Goal: Transaction & Acquisition: Purchase product/service

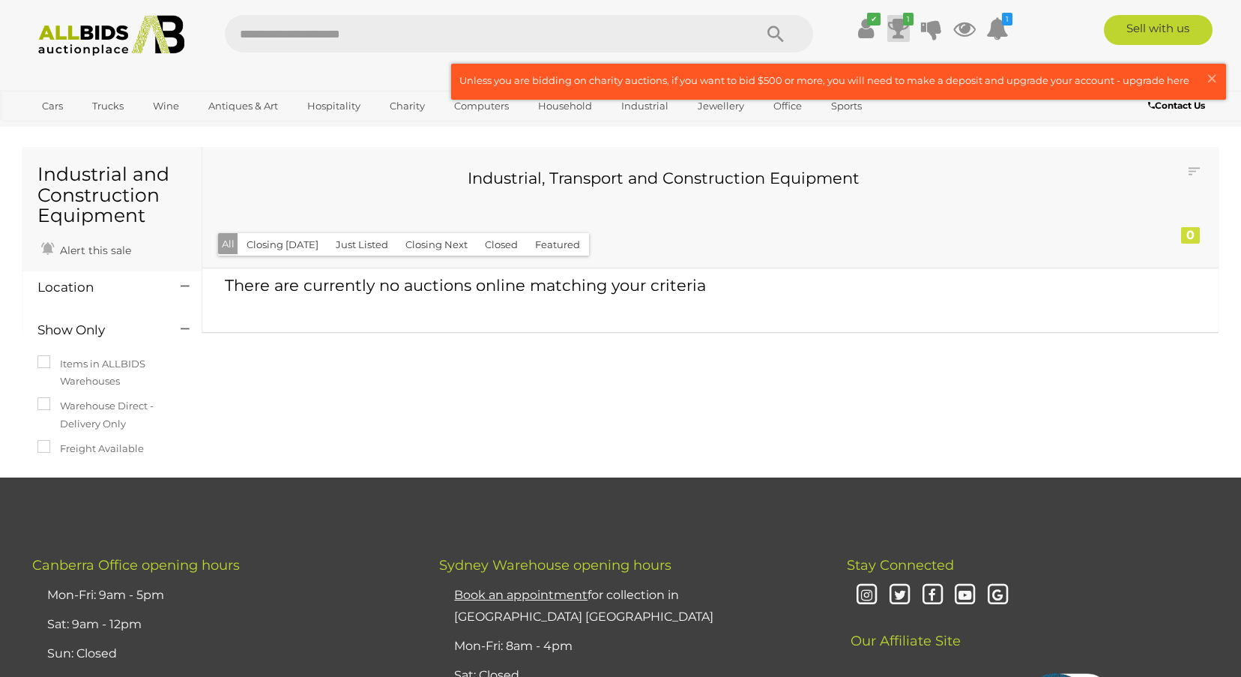
click at [896, 31] on icon at bounding box center [898, 28] width 21 height 27
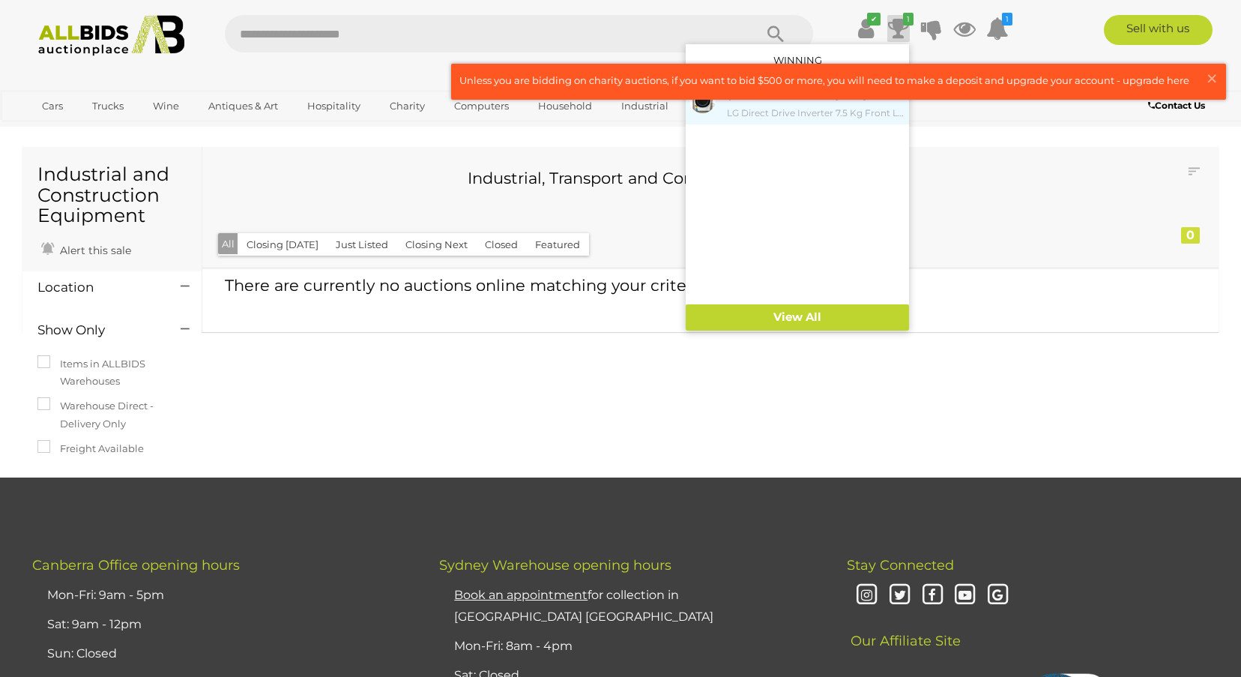
click at [846, 118] on small "LG Direct Drive Inverter 7.5 Kg Front Loader Washing Machine" at bounding box center [816, 113] width 178 height 16
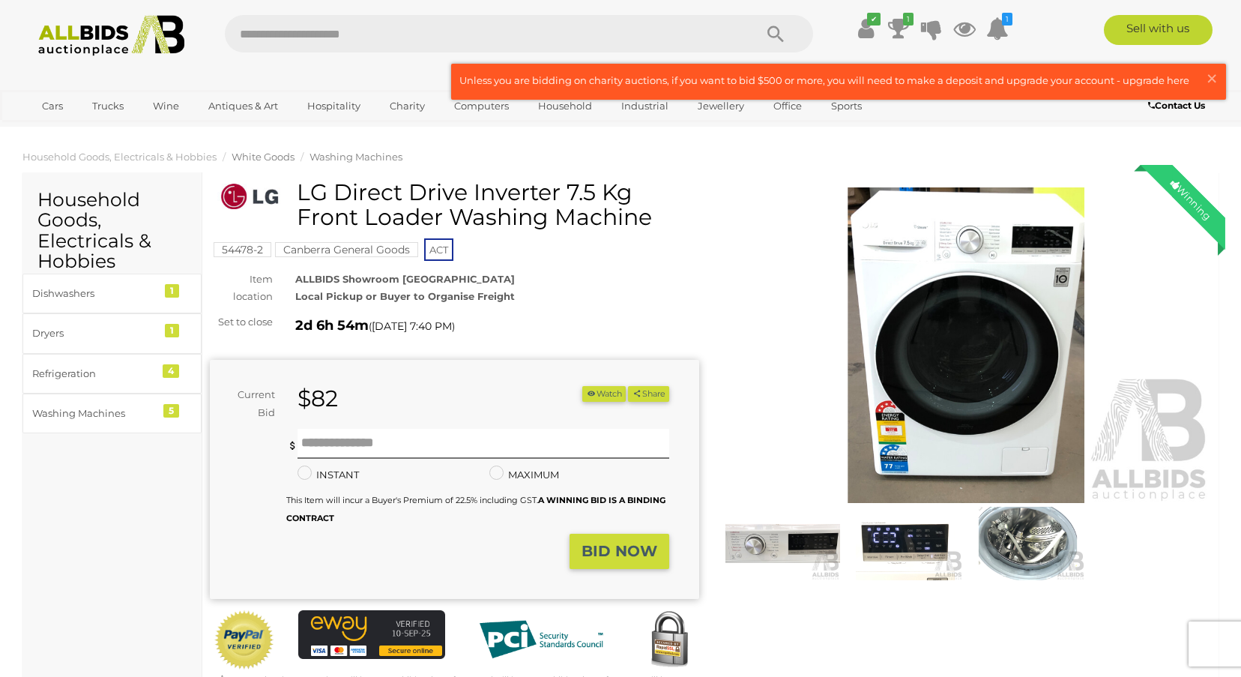
click at [256, 158] on span "White Goods" at bounding box center [263, 157] width 63 height 12
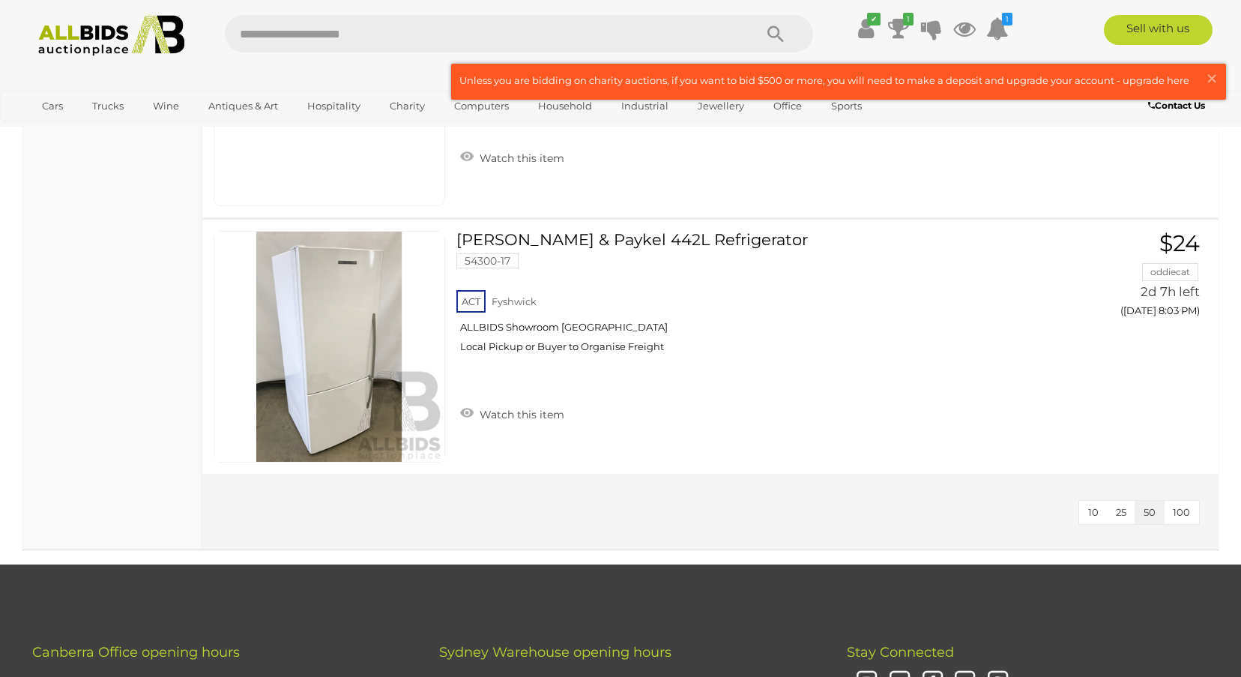
scroll to position [2623, 0]
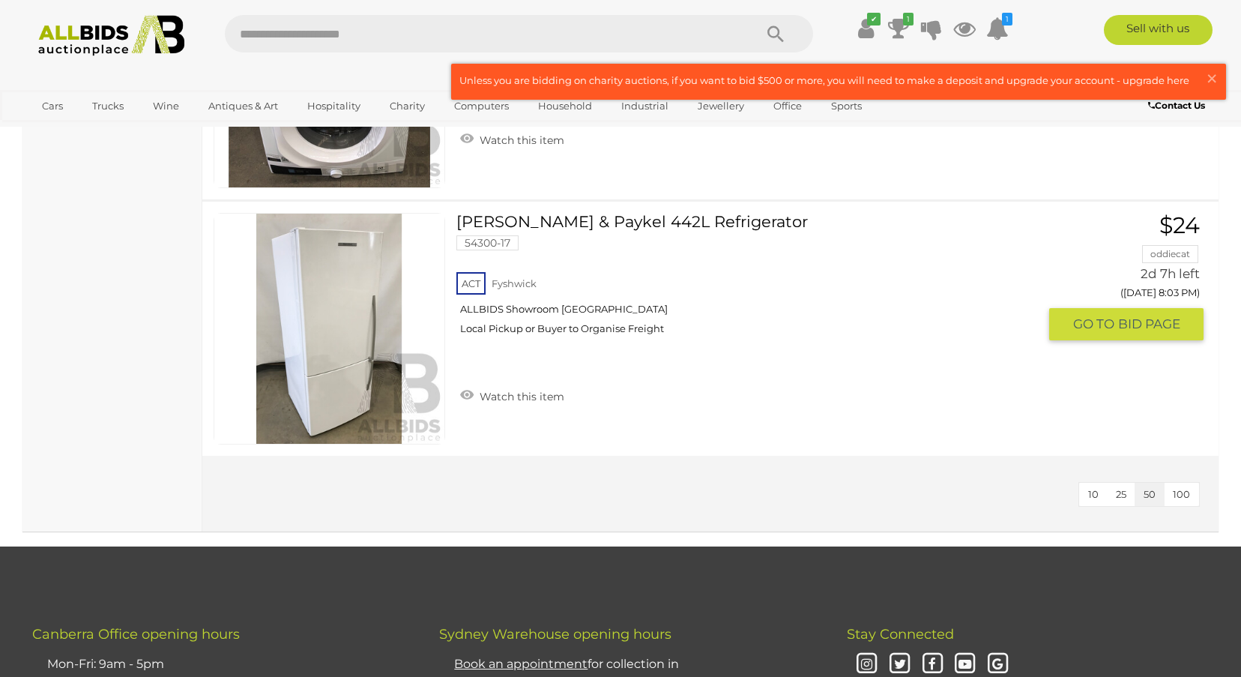
click at [331, 285] on link at bounding box center [330, 329] width 232 height 232
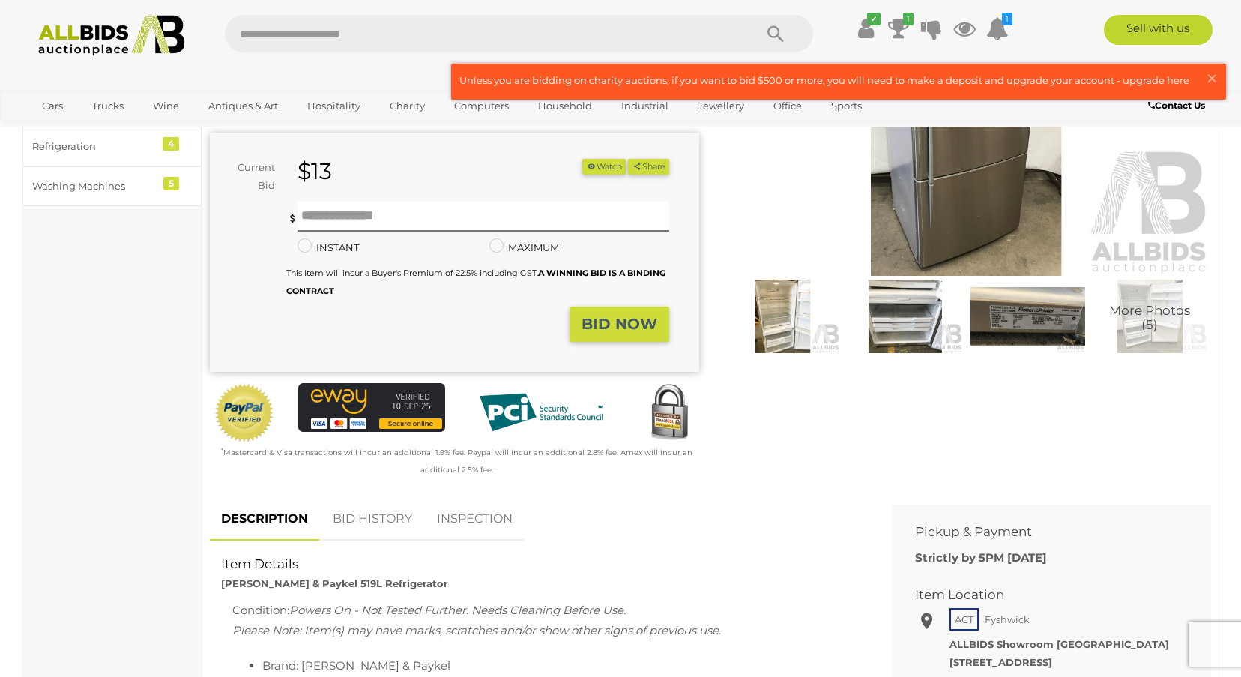
scroll to position [225, 0]
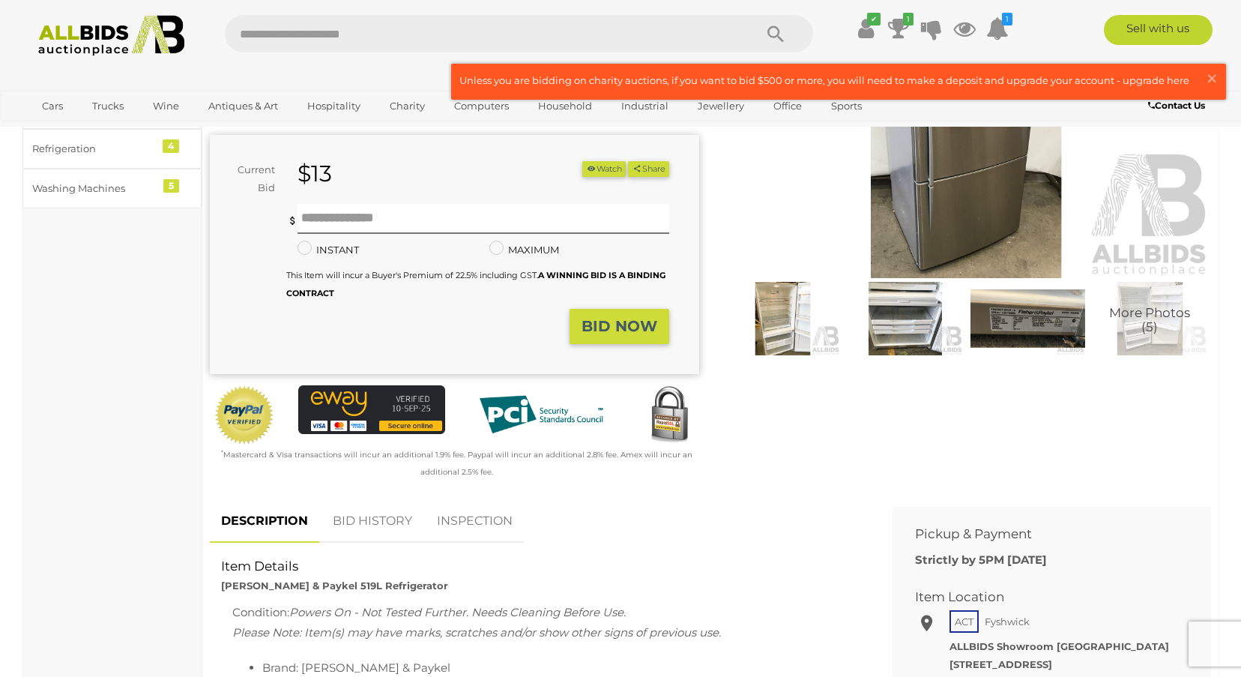
click at [784, 313] on img at bounding box center [783, 319] width 115 height 74
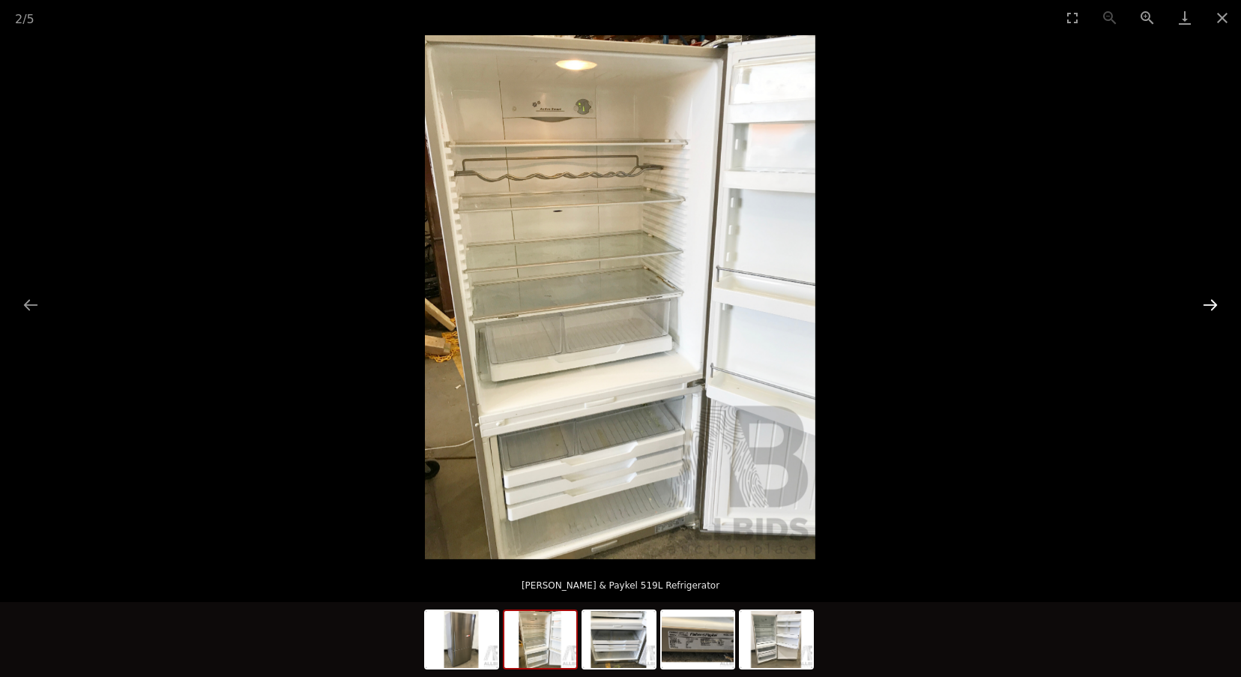
click at [1211, 305] on button "Next slide" at bounding box center [1210, 304] width 31 height 29
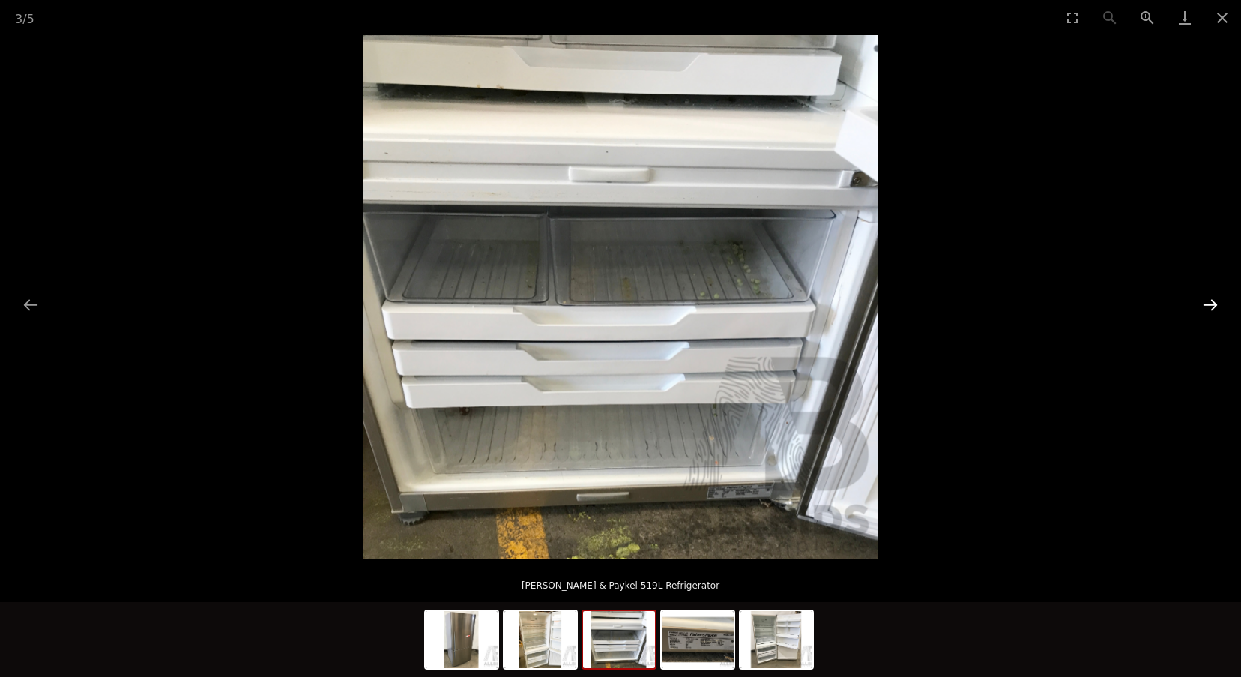
click at [1211, 305] on button "Next slide" at bounding box center [1210, 304] width 31 height 29
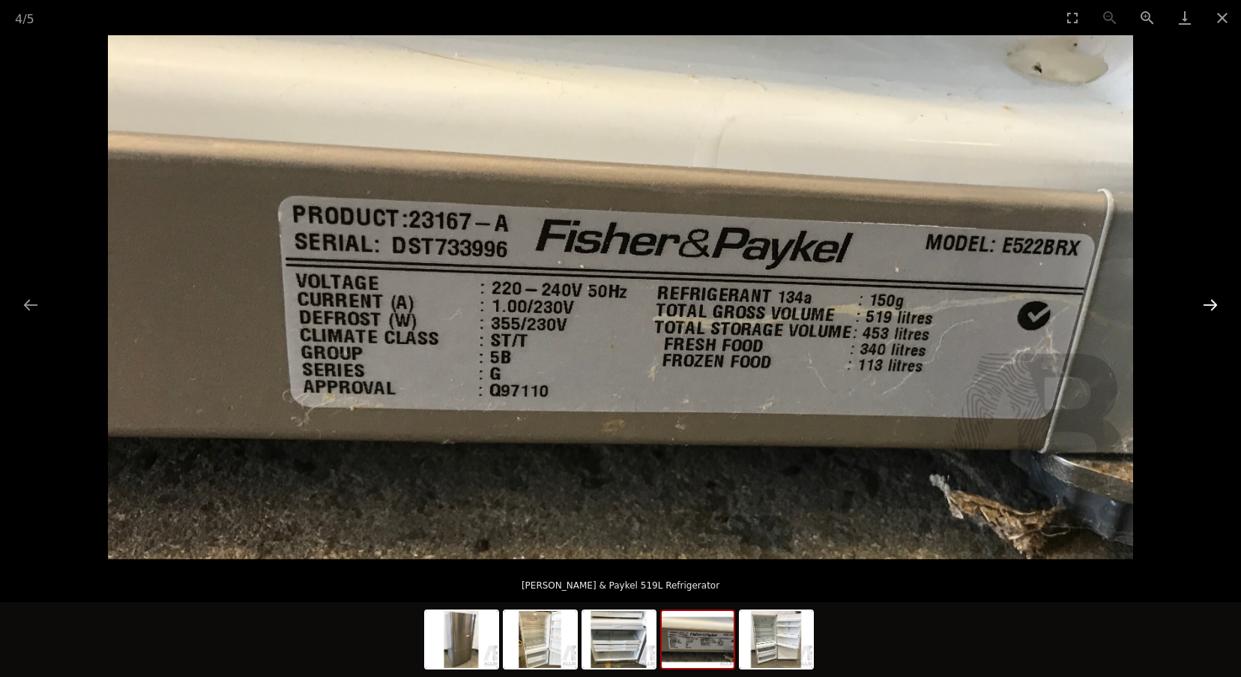
click at [1211, 305] on button "Next slide" at bounding box center [1210, 304] width 31 height 29
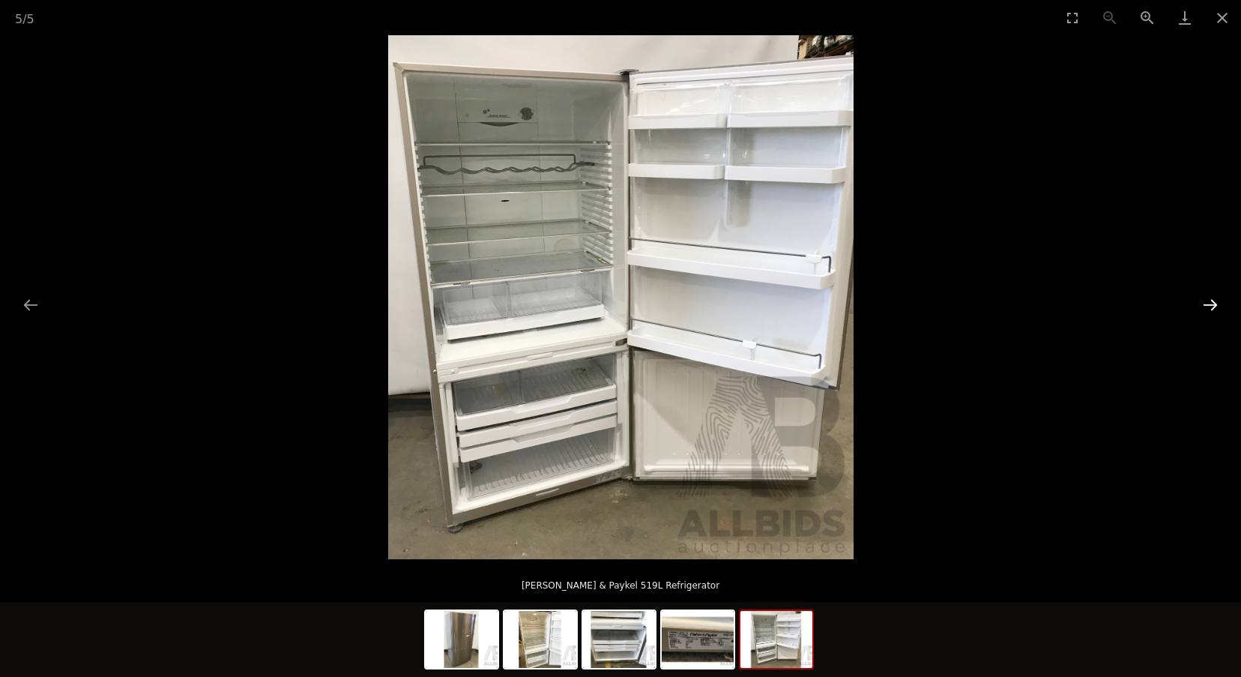
click at [1211, 305] on button "Next slide" at bounding box center [1210, 304] width 31 height 29
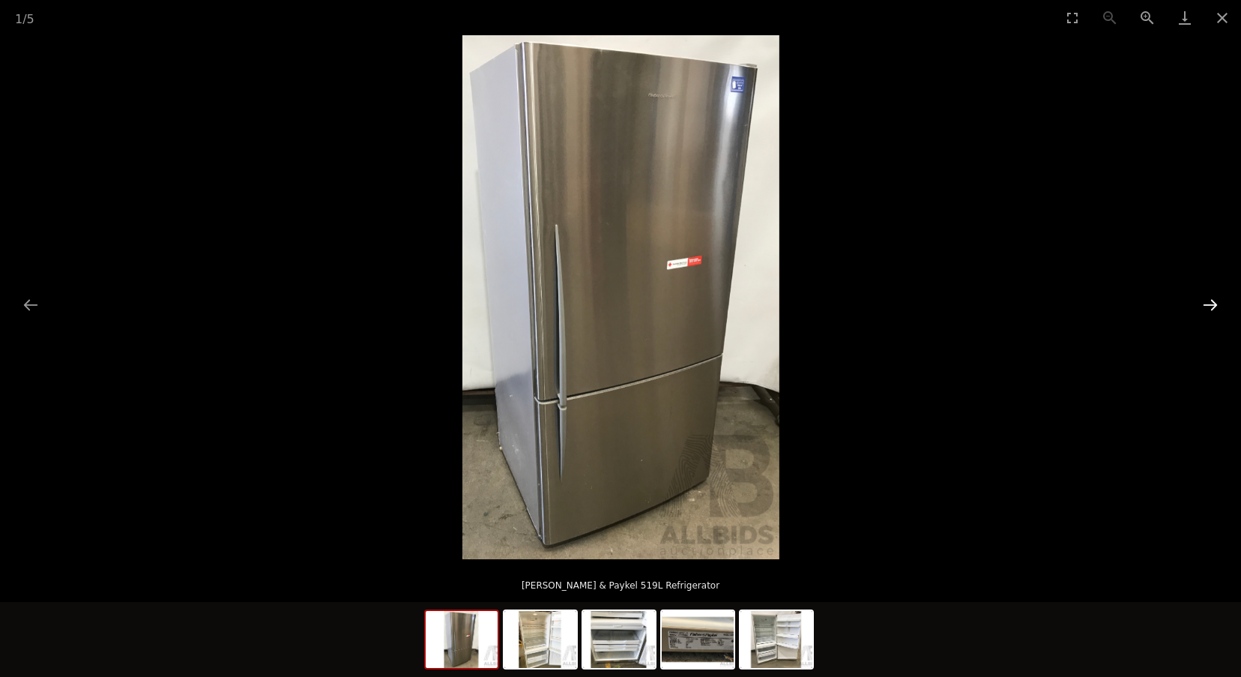
click at [1211, 305] on button "Next slide" at bounding box center [1210, 304] width 31 height 29
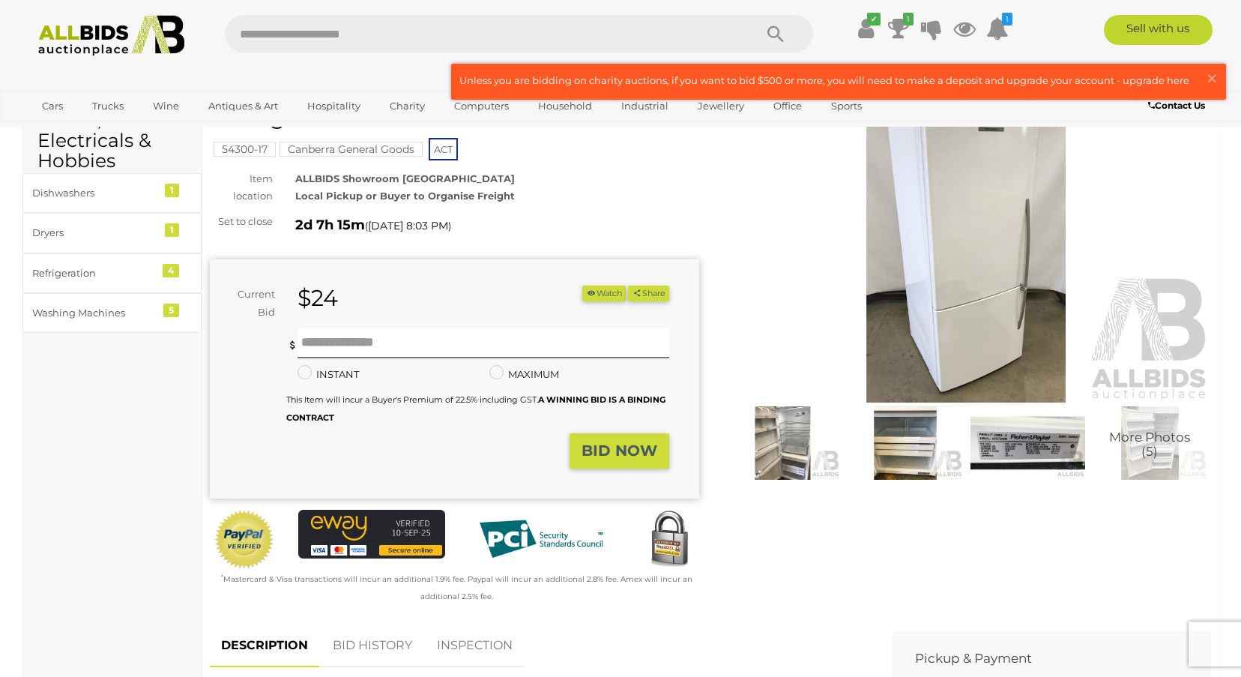
scroll to position [75, 0]
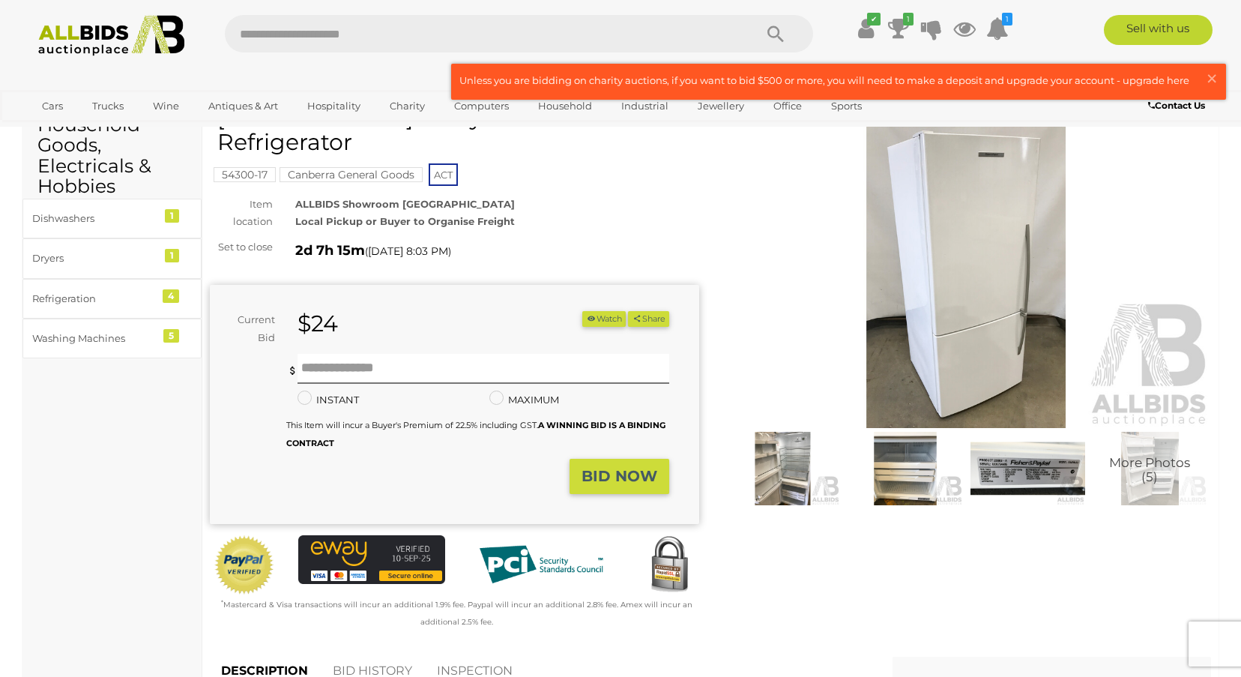
click at [803, 456] on img at bounding box center [783, 469] width 115 height 74
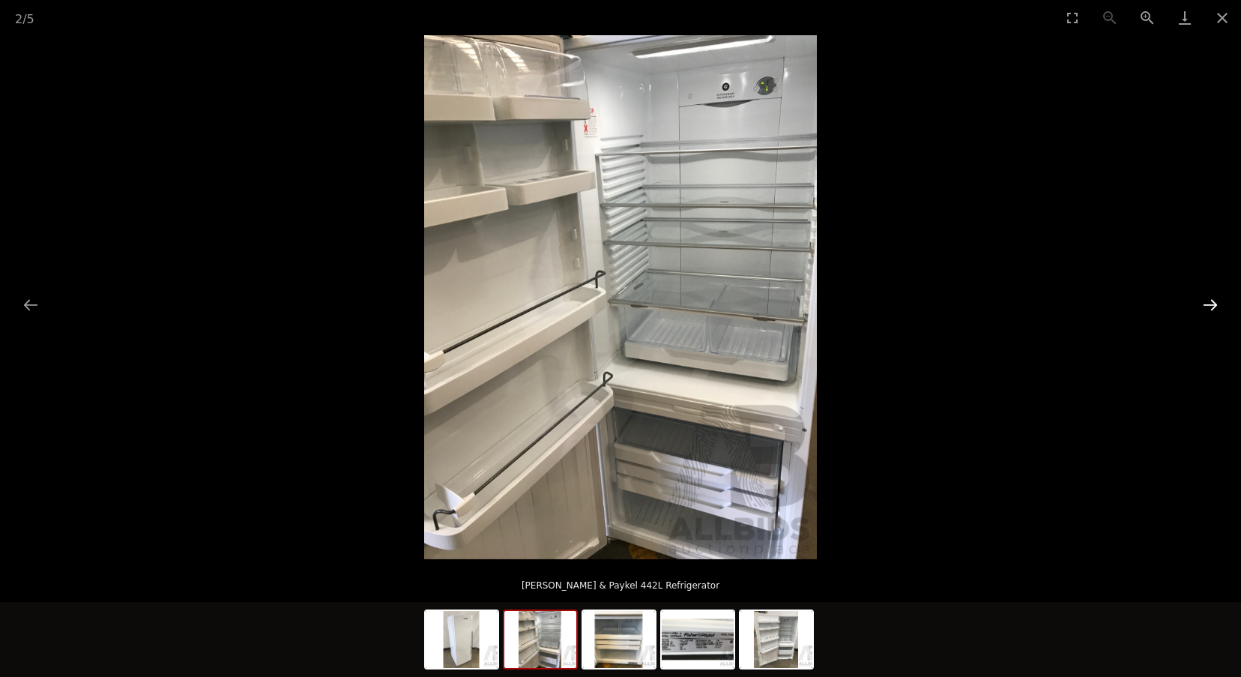
click at [1212, 307] on button "Next slide" at bounding box center [1210, 304] width 31 height 29
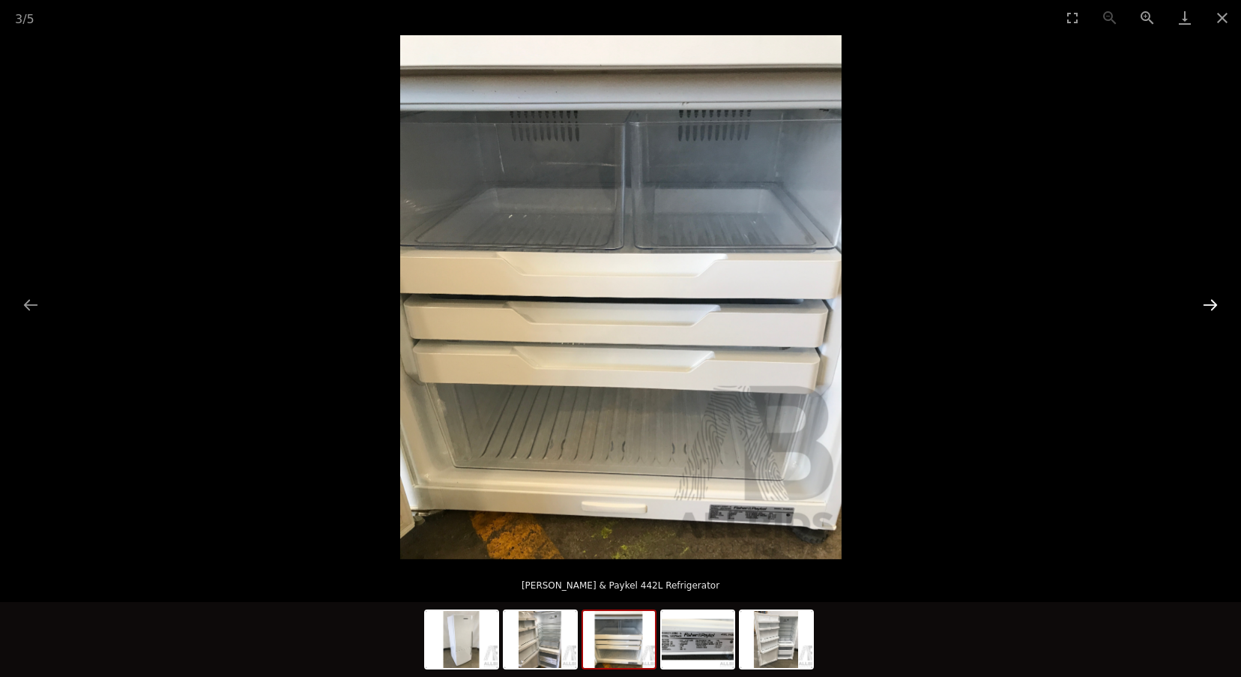
click at [1212, 307] on button "Next slide" at bounding box center [1210, 304] width 31 height 29
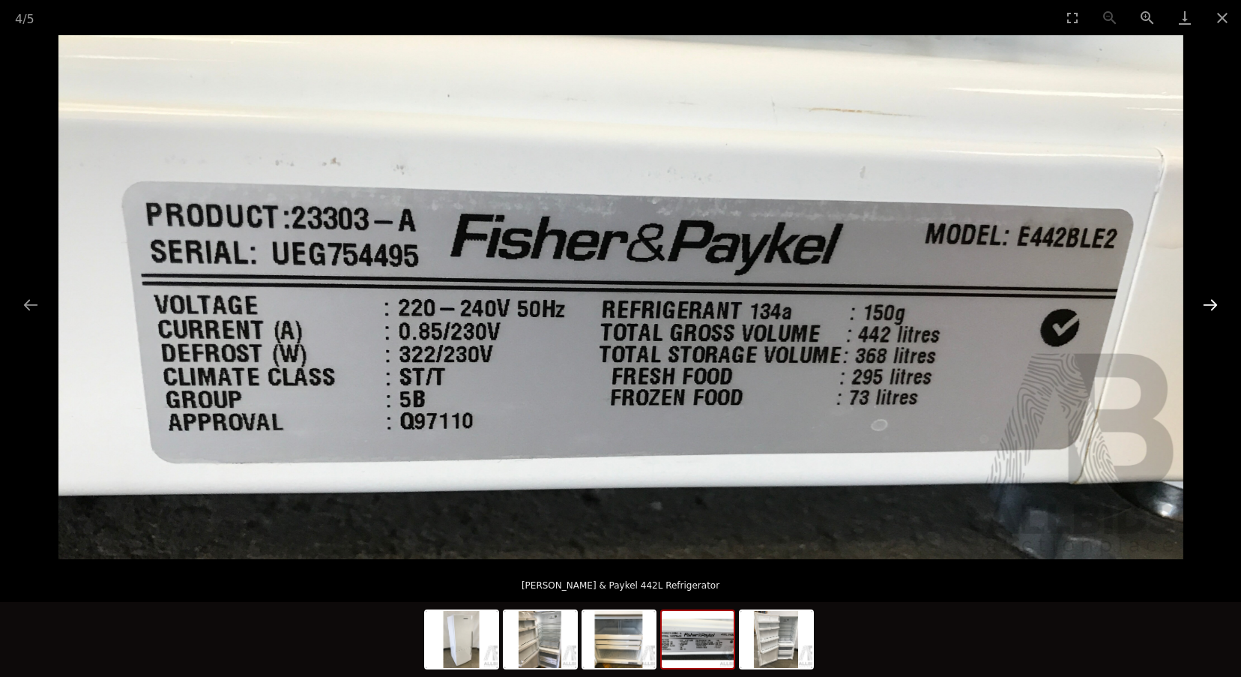
click at [1212, 307] on button "Next slide" at bounding box center [1210, 304] width 31 height 29
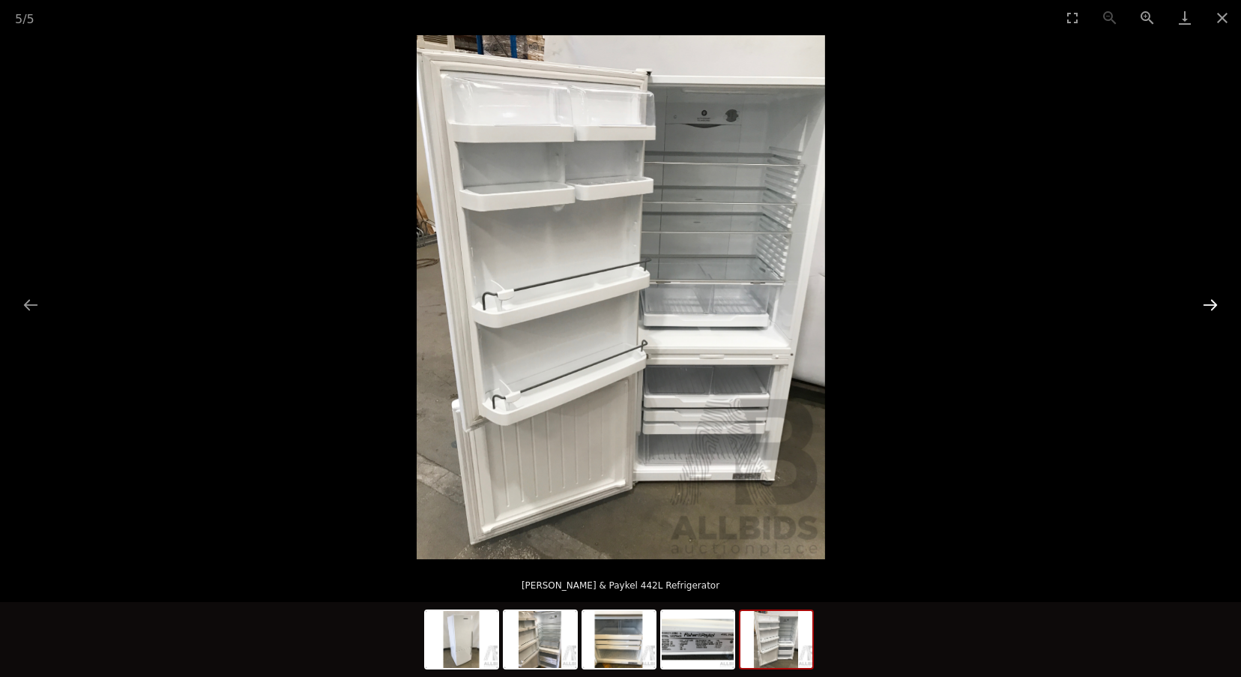
click at [1212, 307] on button "Next slide" at bounding box center [1210, 304] width 31 height 29
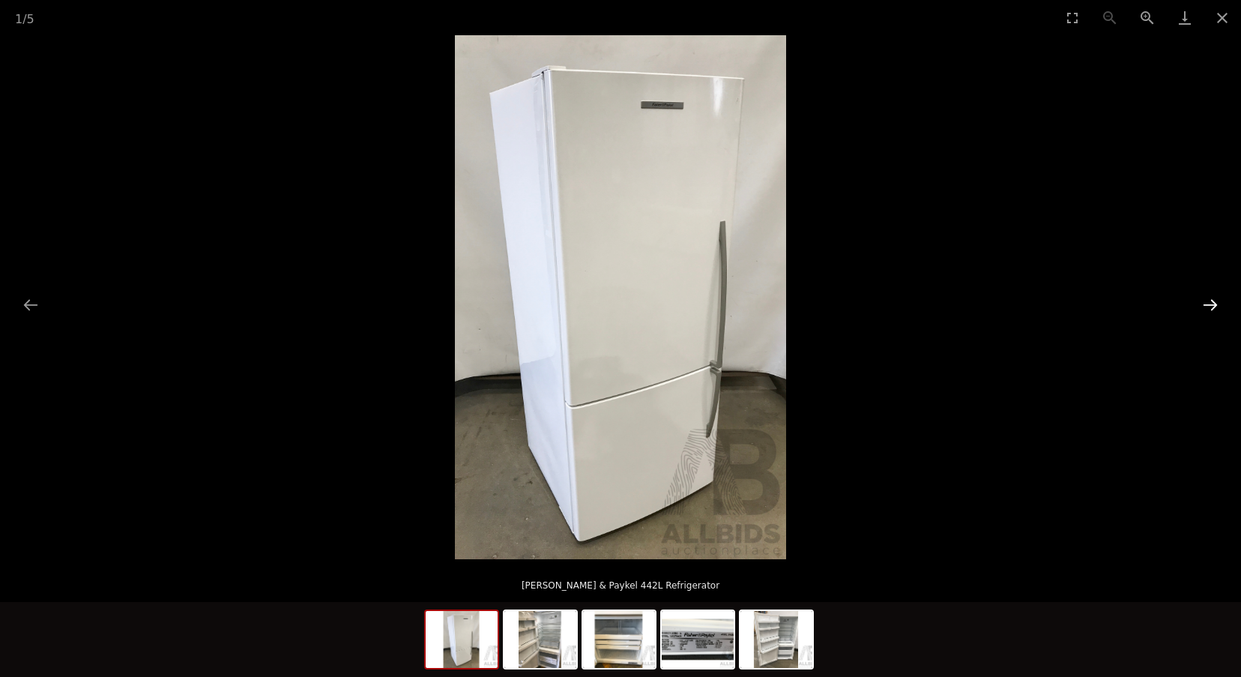
click at [1212, 307] on button "Next slide" at bounding box center [1210, 304] width 31 height 29
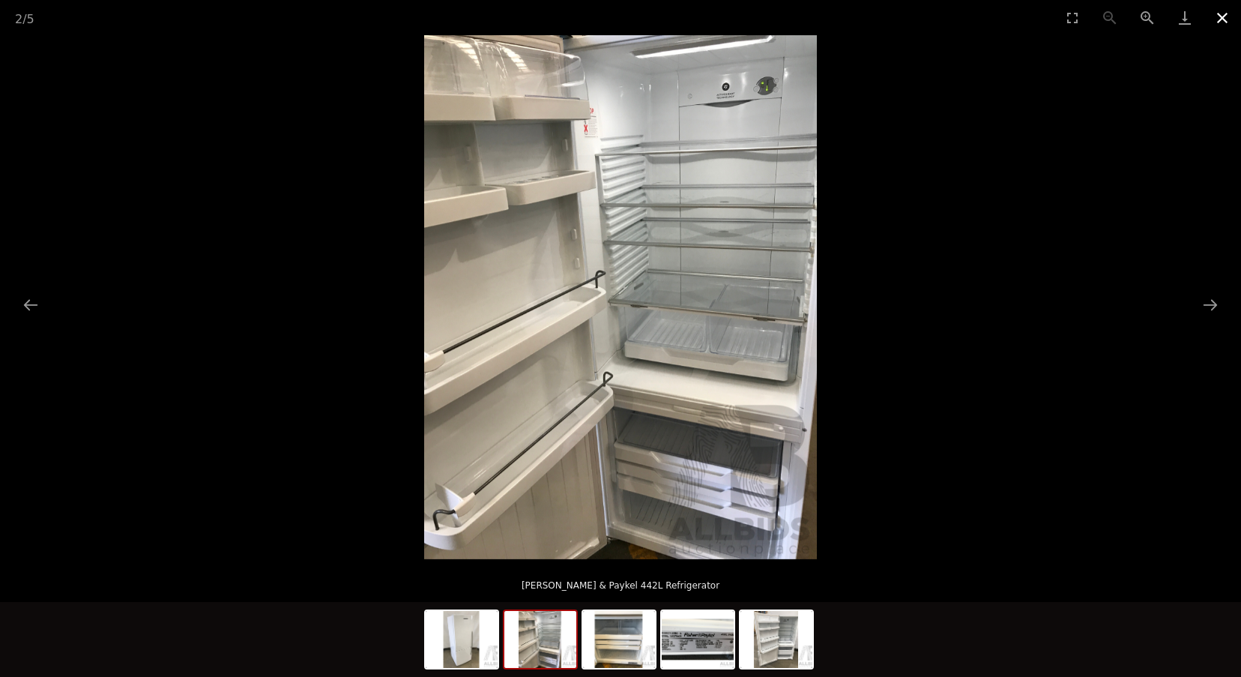
click at [1223, 22] on button "Close gallery" at bounding box center [1222, 17] width 37 height 35
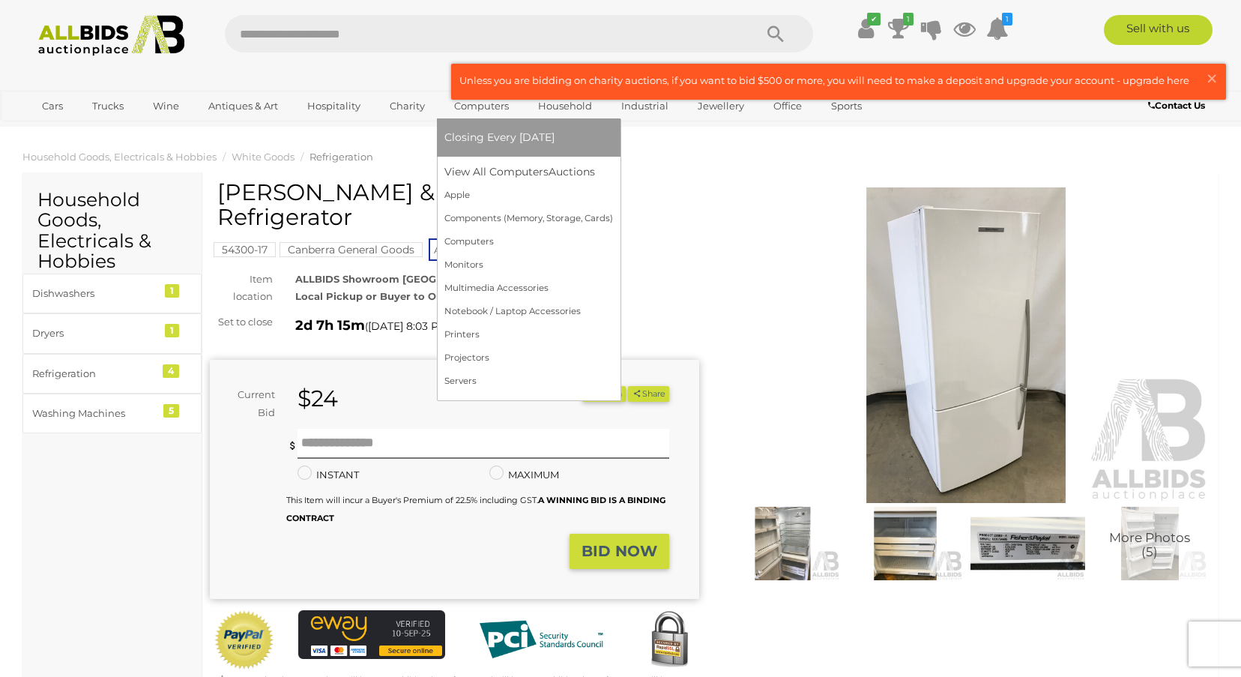
click at [484, 107] on link "Computers" at bounding box center [481, 106] width 74 height 25
click at [482, 222] on link "Components (Memory, Storage, Cards)" at bounding box center [531, 218] width 174 height 23
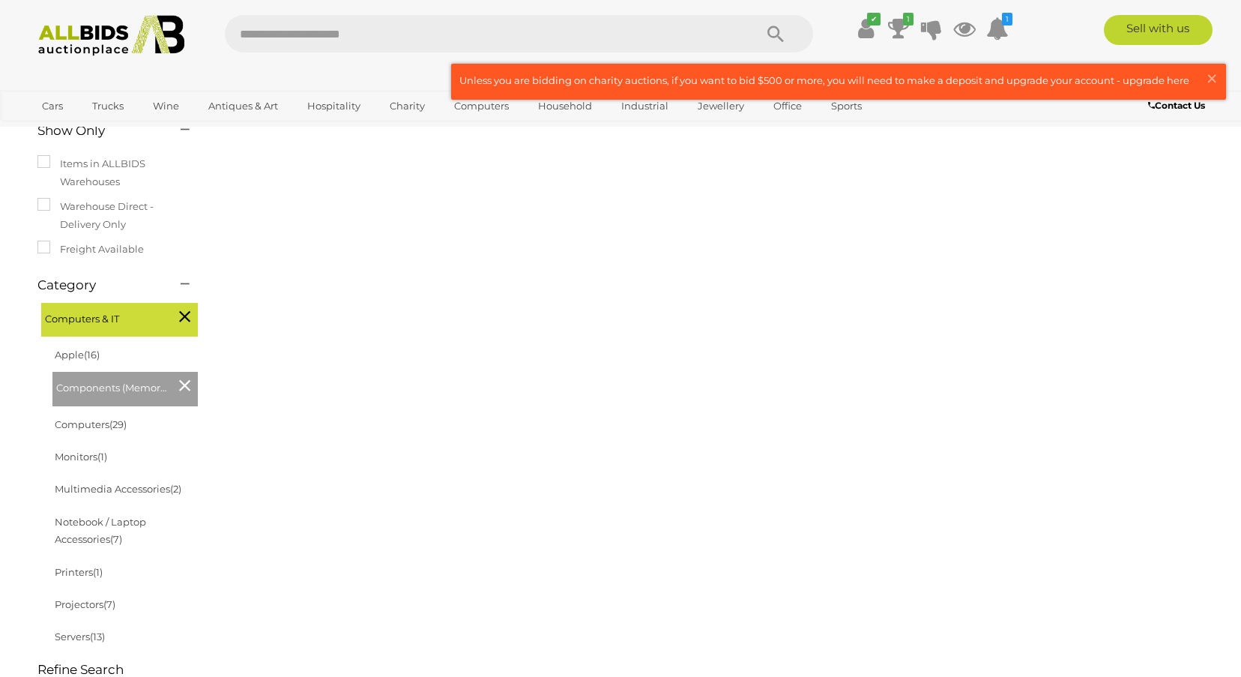
scroll to position [300, 0]
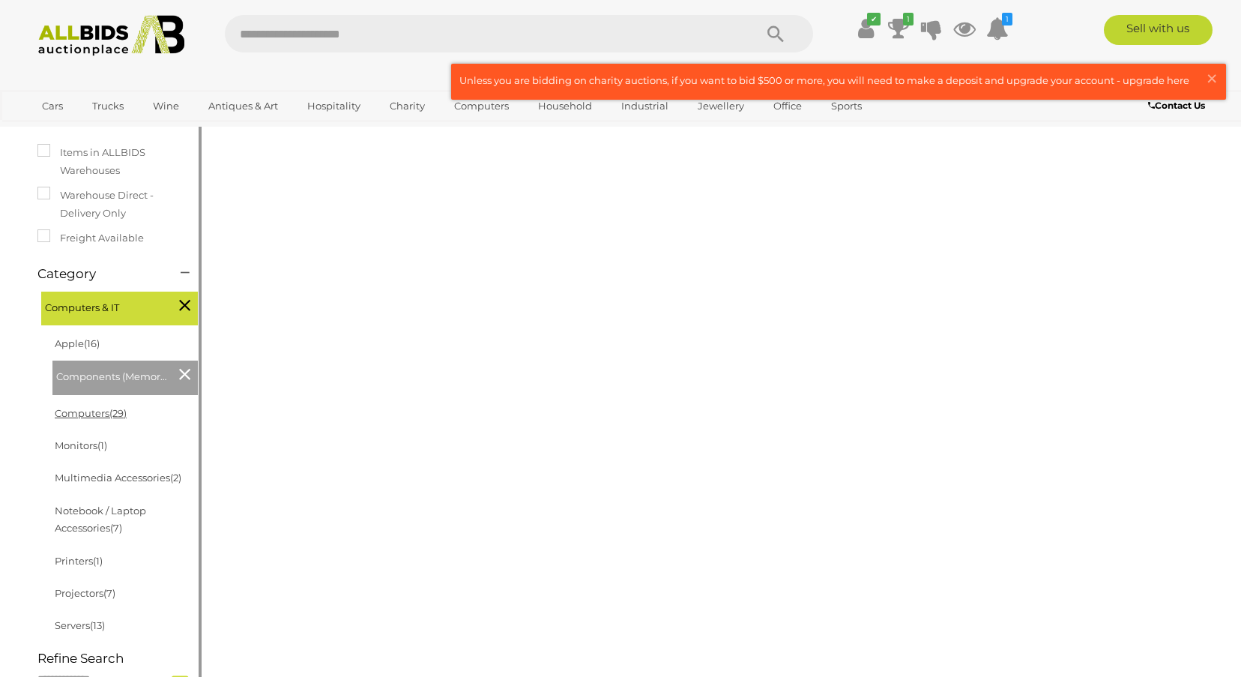
click at [101, 407] on link "Computers (29)" at bounding box center [91, 413] width 72 height 12
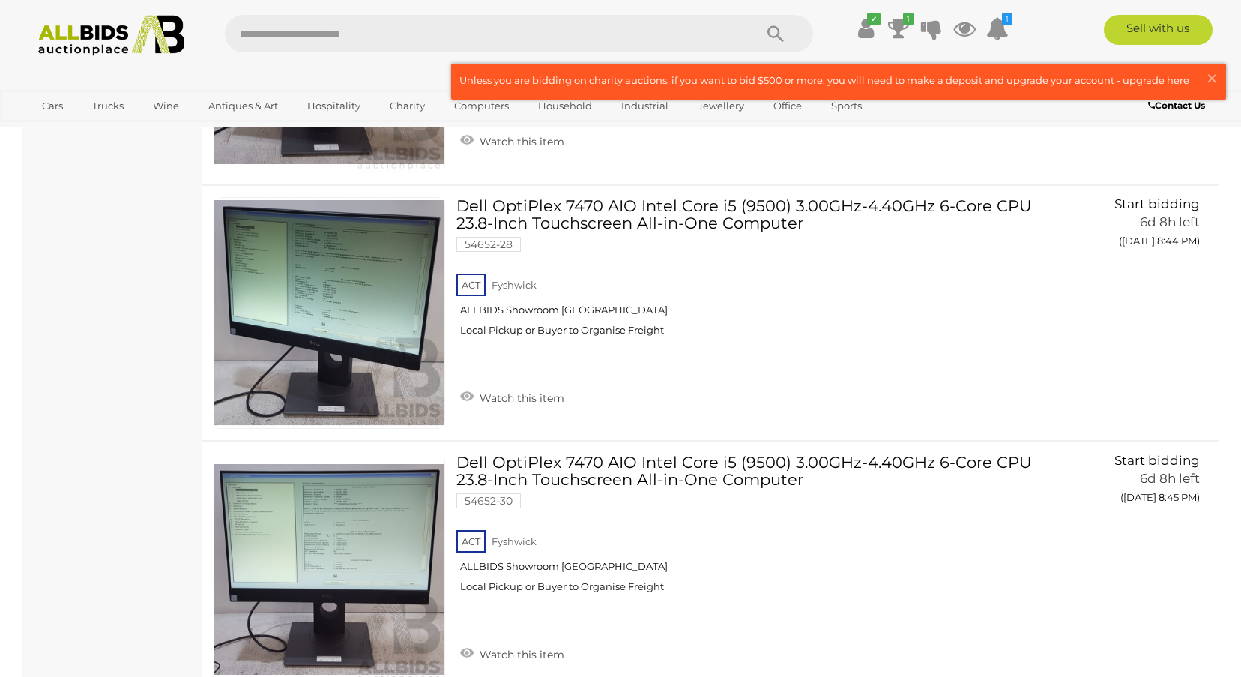
scroll to position [6072, 0]
click at [72, 34] on img at bounding box center [111, 35] width 163 height 41
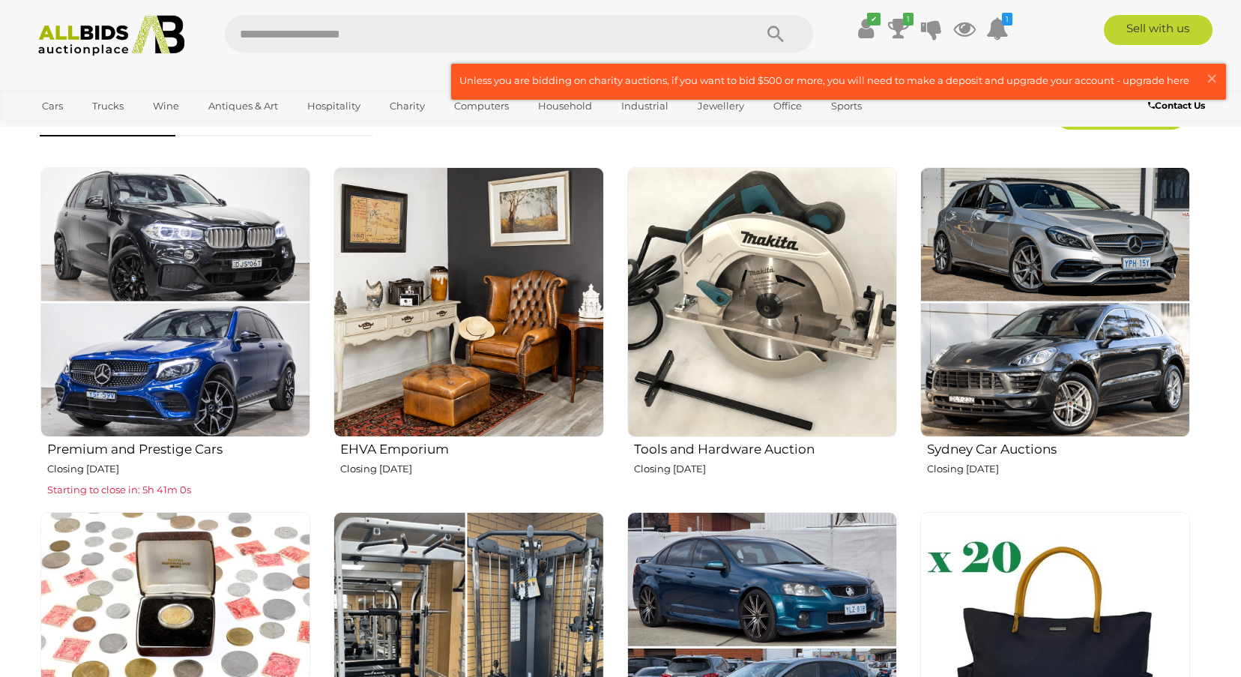
scroll to position [525, 0]
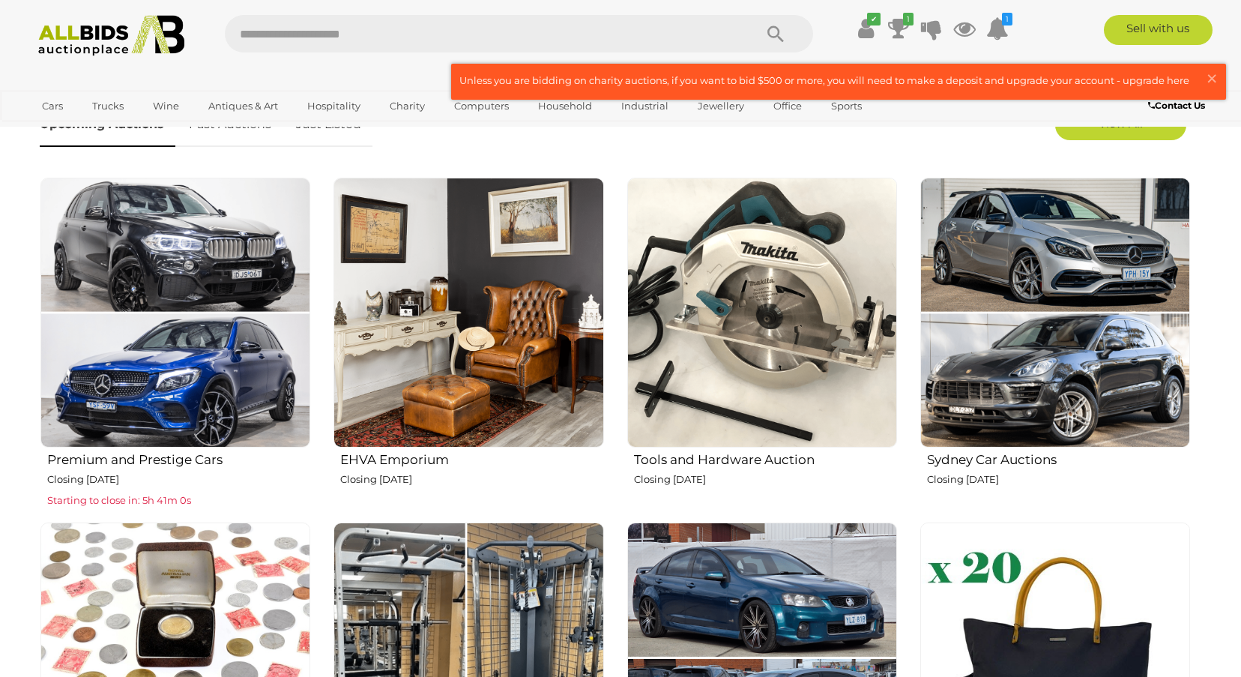
click at [741, 292] on img at bounding box center [762, 313] width 270 height 270
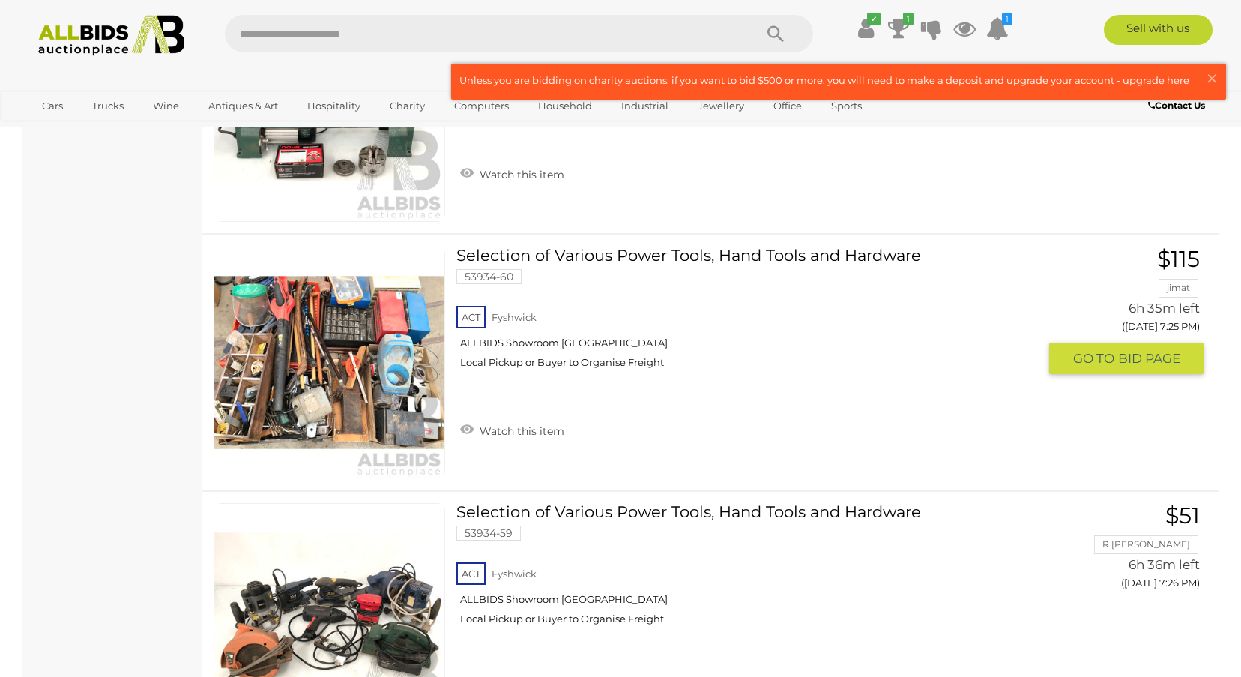
scroll to position [3973, 0]
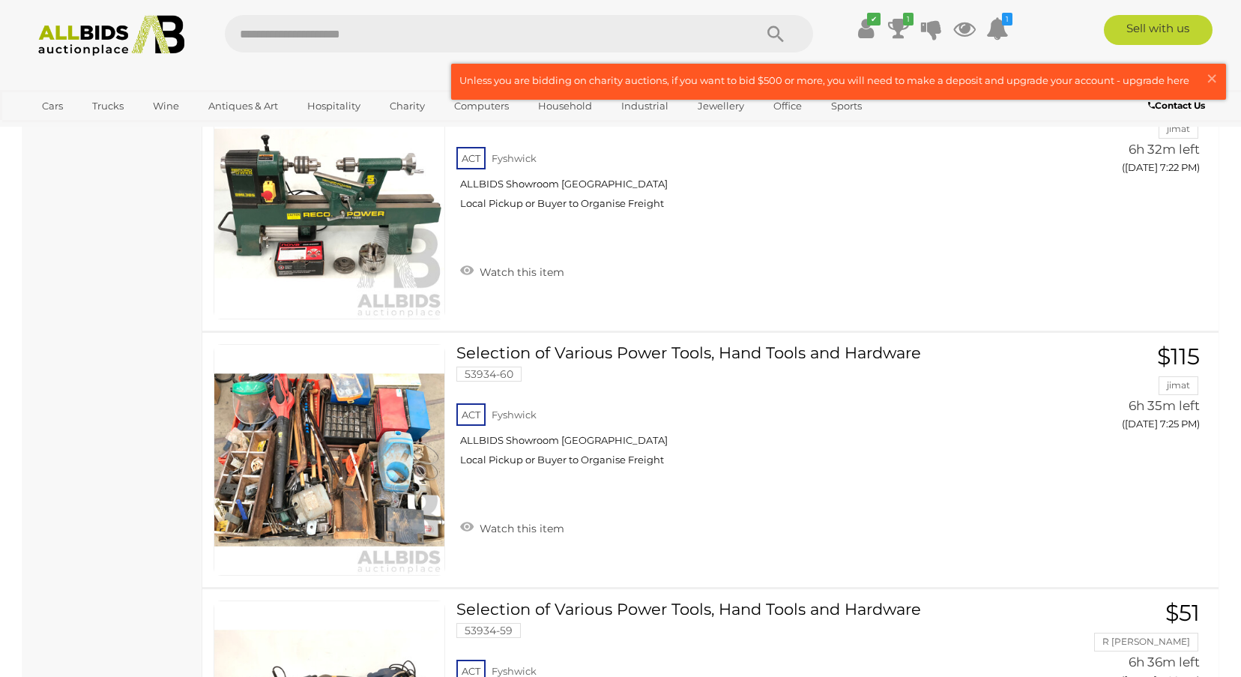
click at [91, 34] on img at bounding box center [111, 35] width 163 height 41
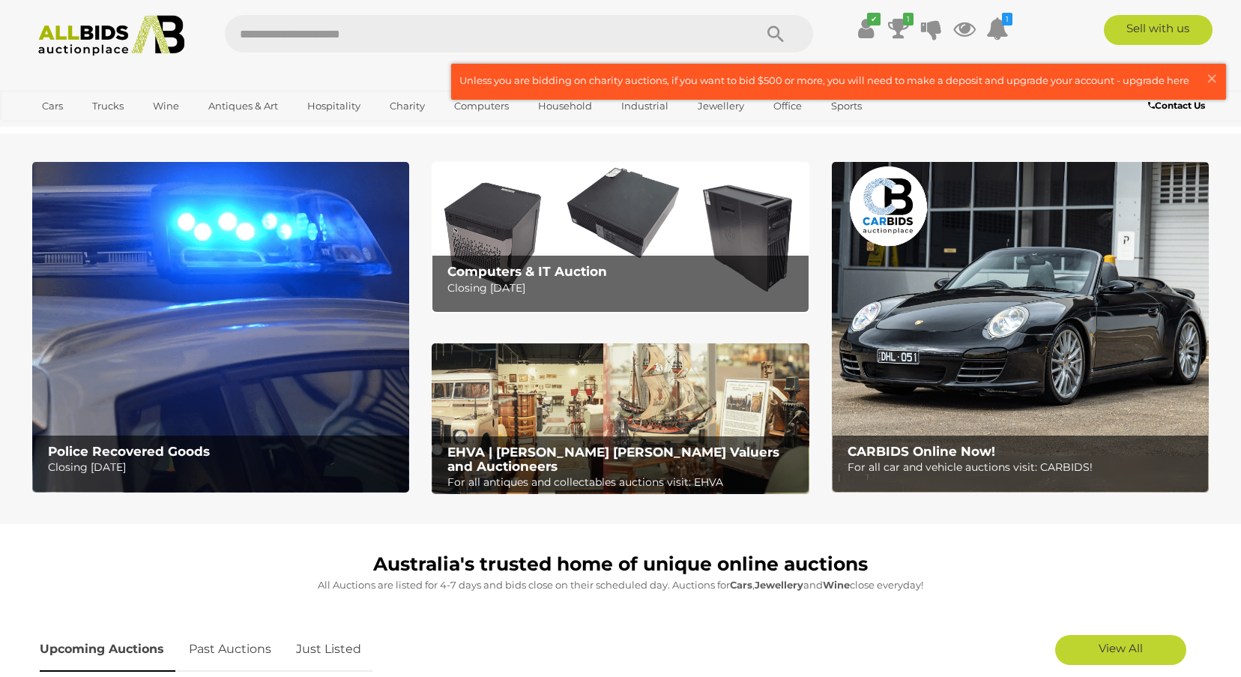
click at [313, 222] on img at bounding box center [220, 327] width 377 height 331
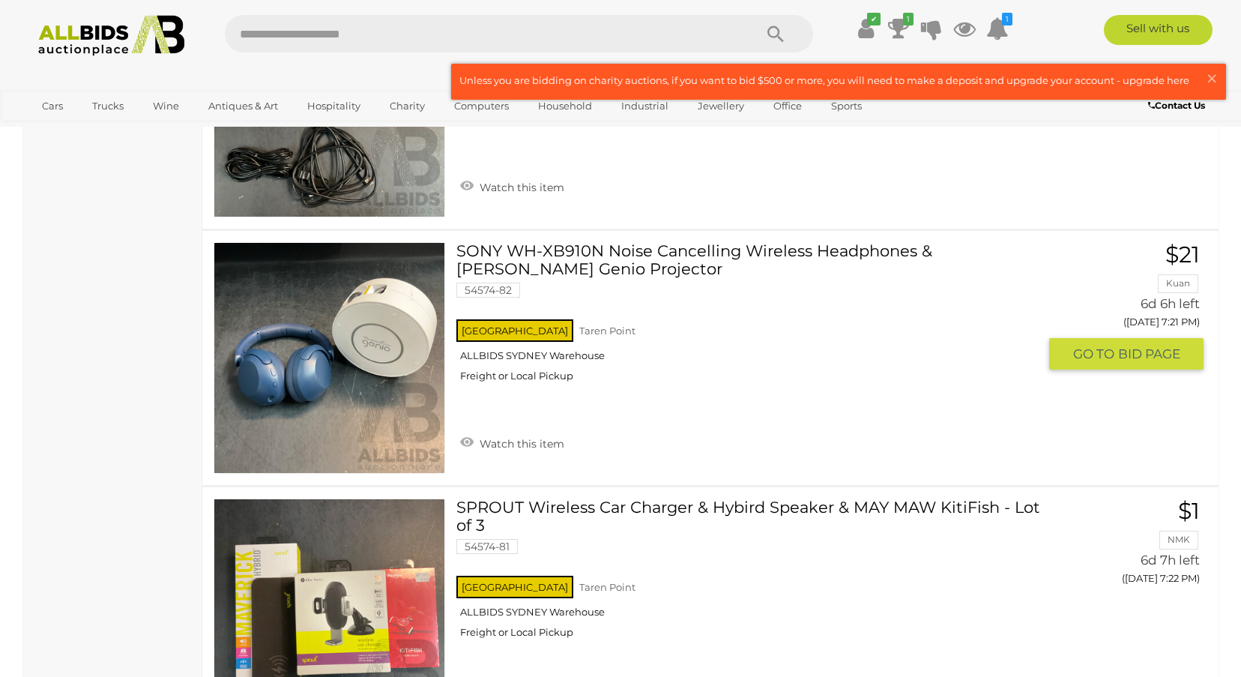
scroll to position [5547, 0]
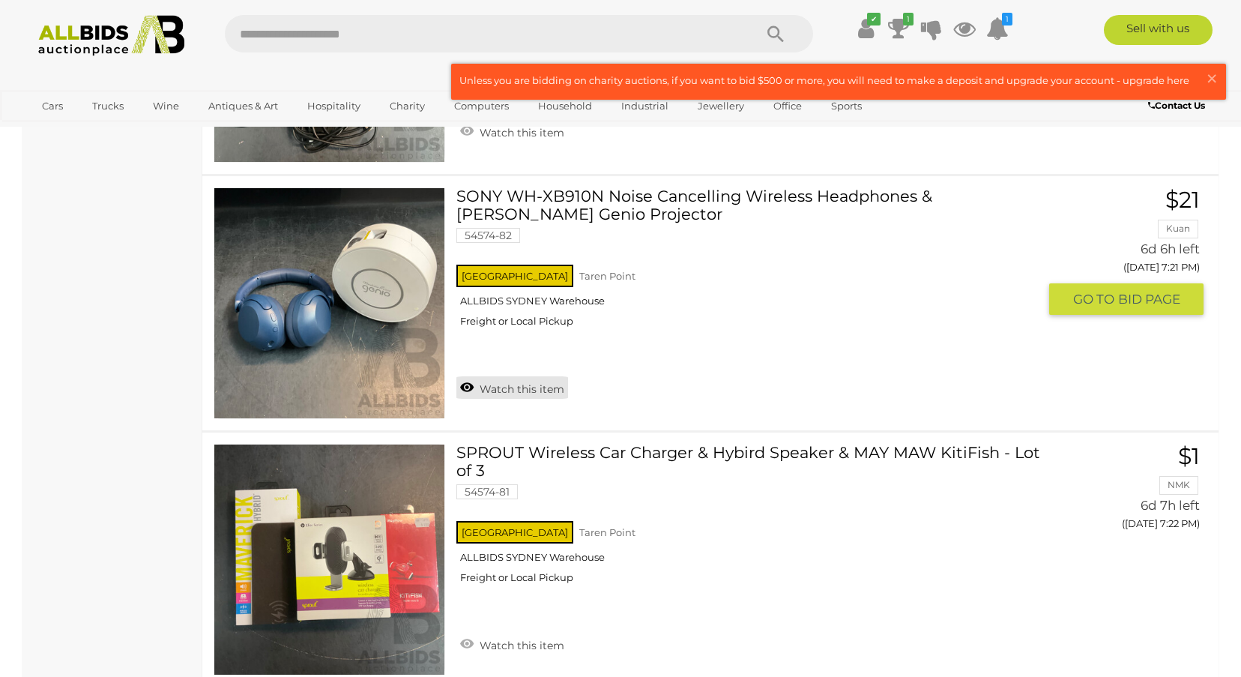
click at [501, 381] on link "Watch this item" at bounding box center [512, 387] width 112 height 22
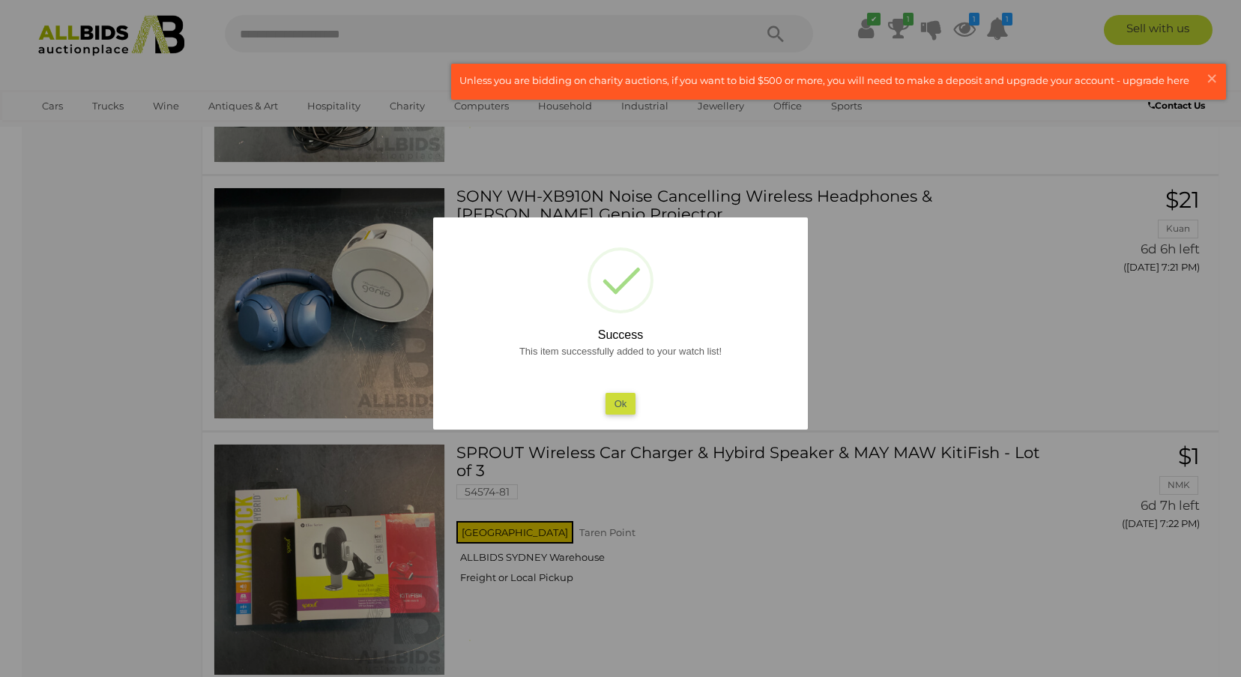
click at [614, 405] on button "Ok" at bounding box center [621, 404] width 31 height 22
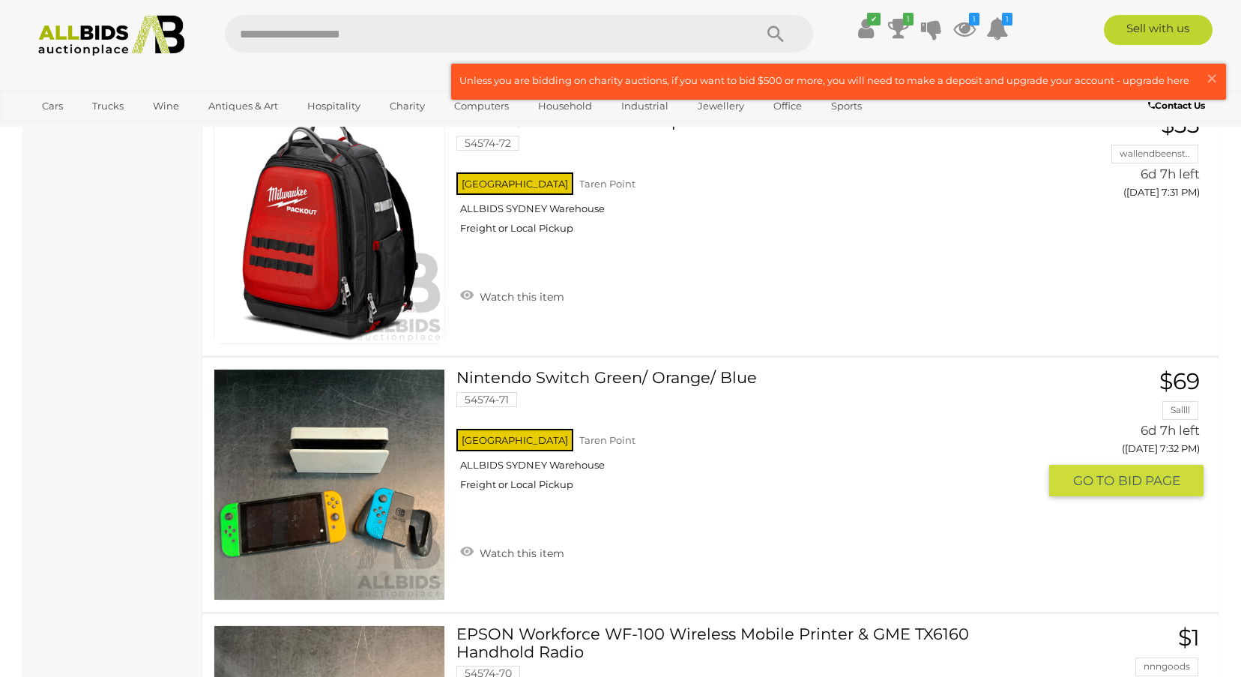
scroll to position [8095, 0]
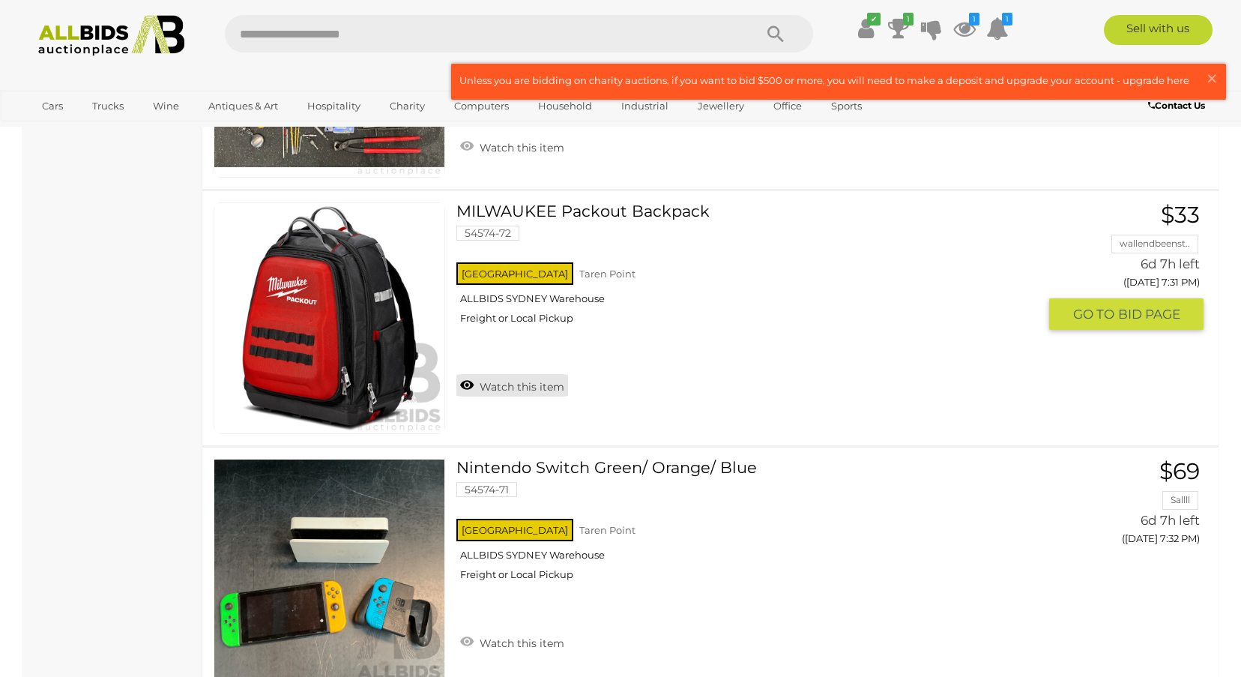
click at [533, 388] on link "Watch this item" at bounding box center [512, 385] width 112 height 22
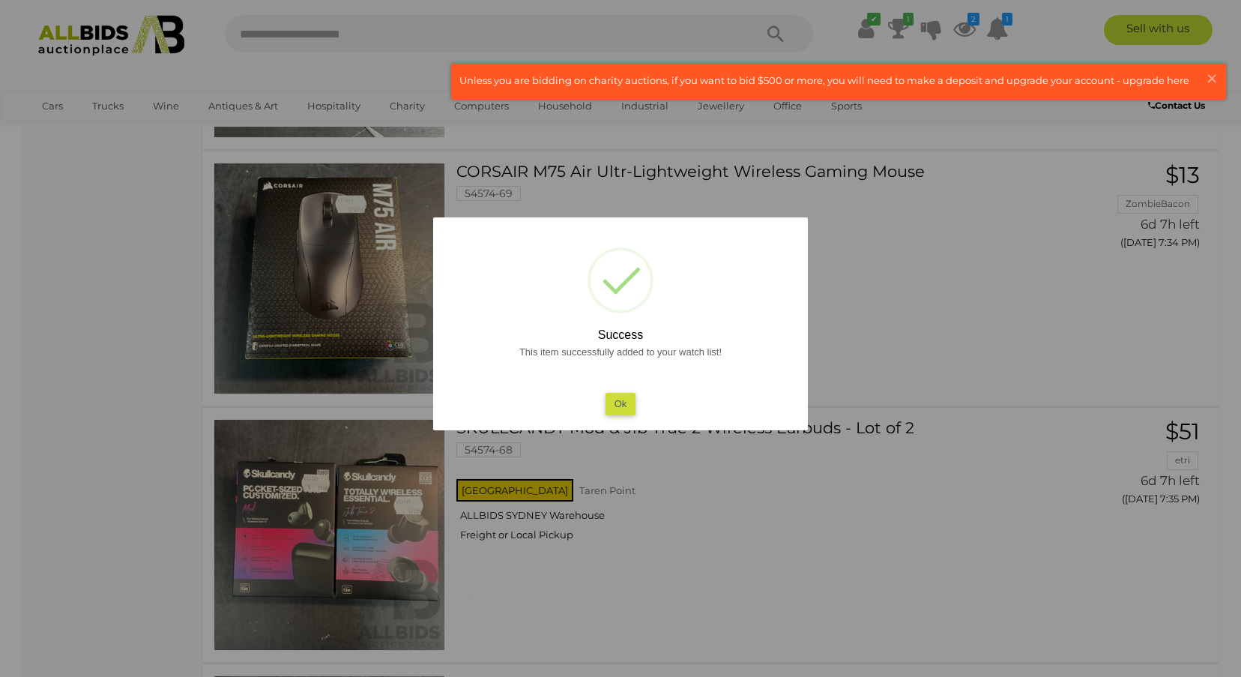
scroll to position [8920, 0]
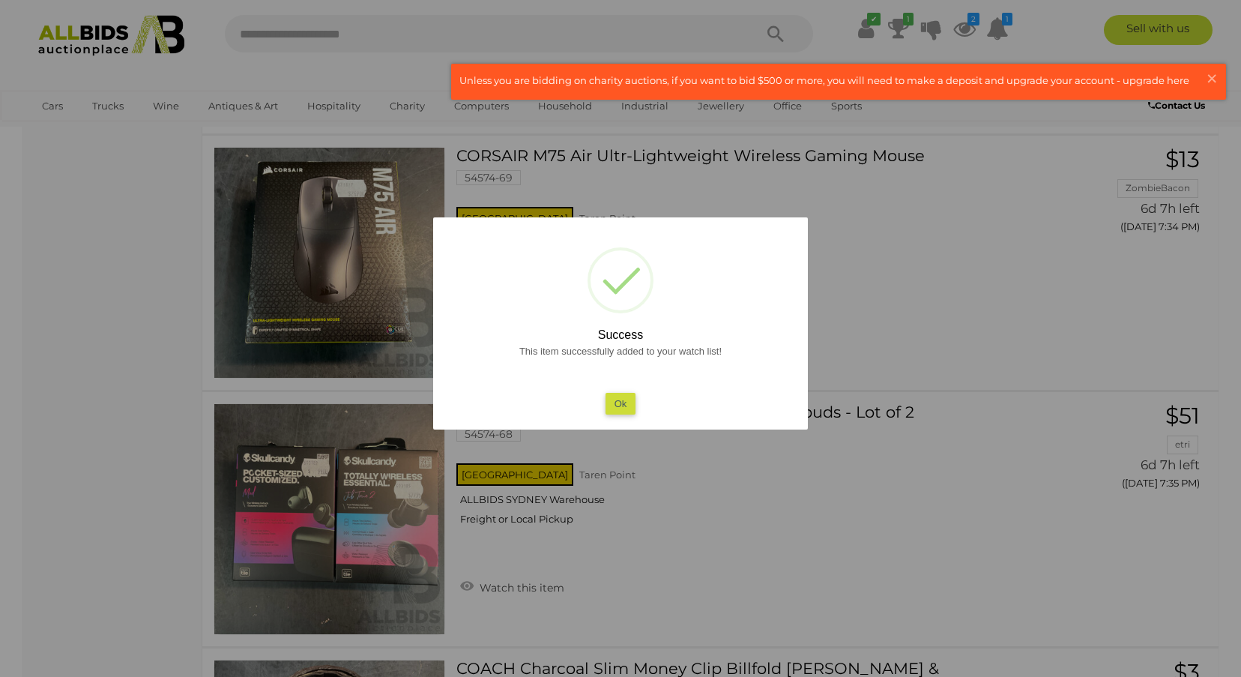
click at [955, 328] on div at bounding box center [620, 338] width 1241 height 677
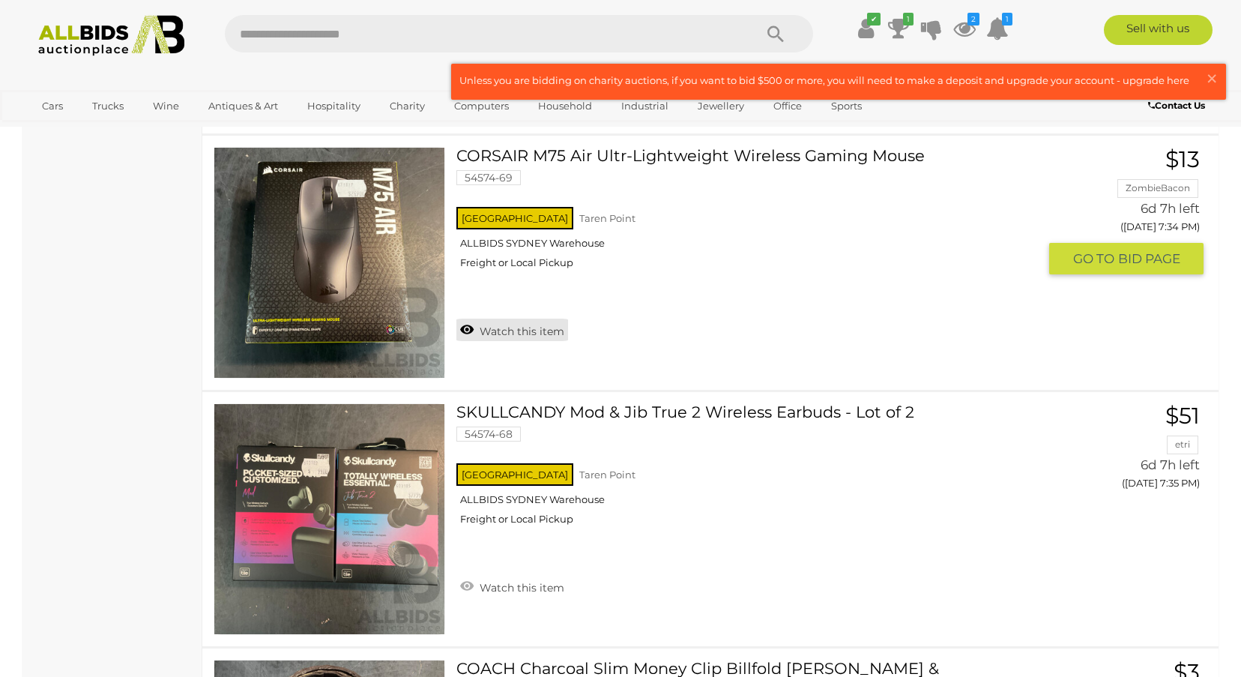
click at [540, 334] on link "Watch this item" at bounding box center [512, 330] width 112 height 22
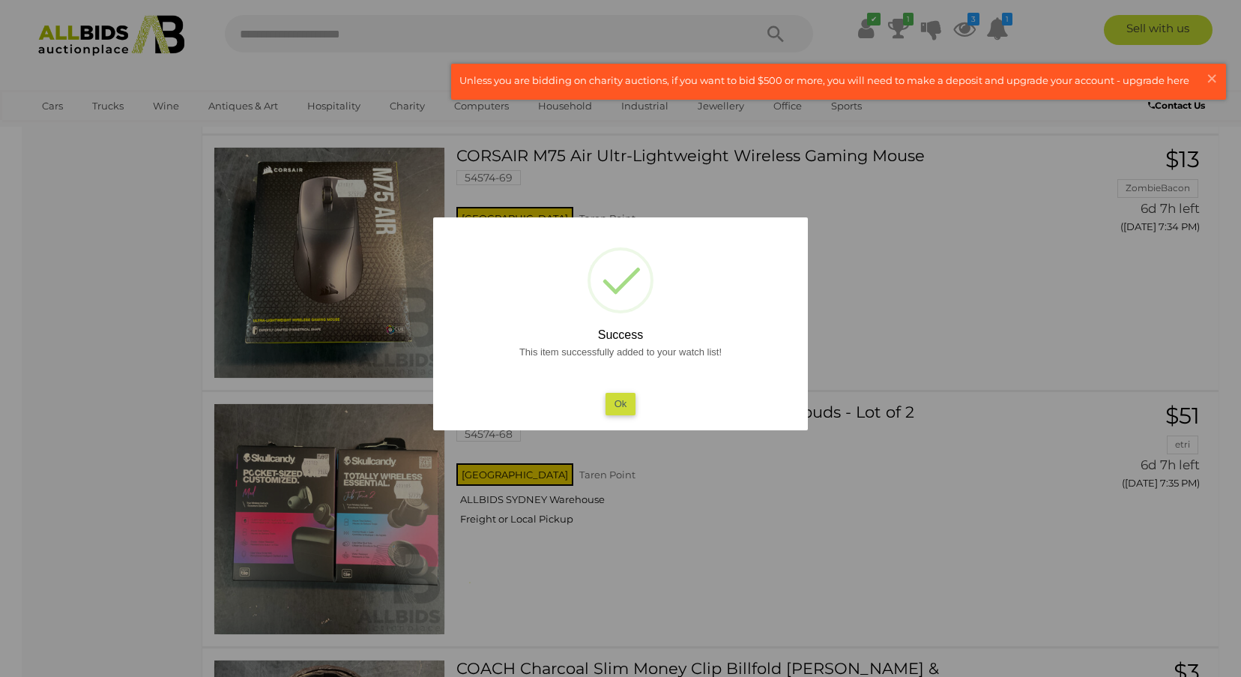
click at [626, 403] on button "Ok" at bounding box center [621, 404] width 31 height 22
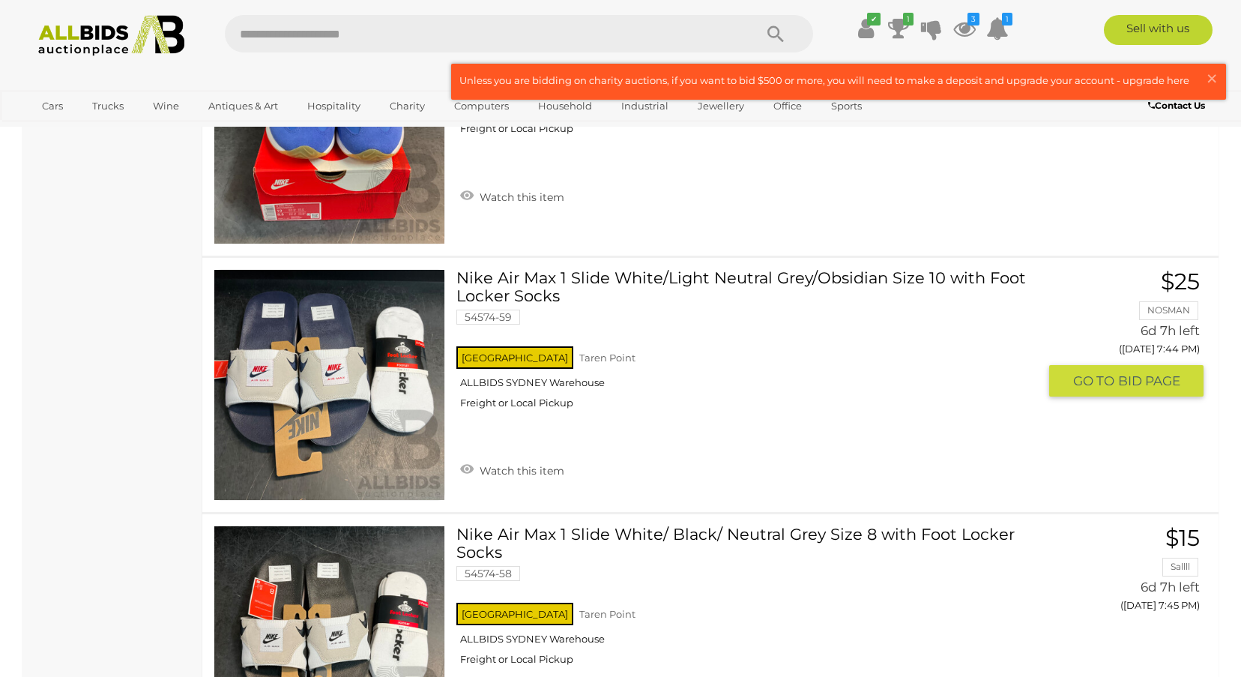
scroll to position [11393, 0]
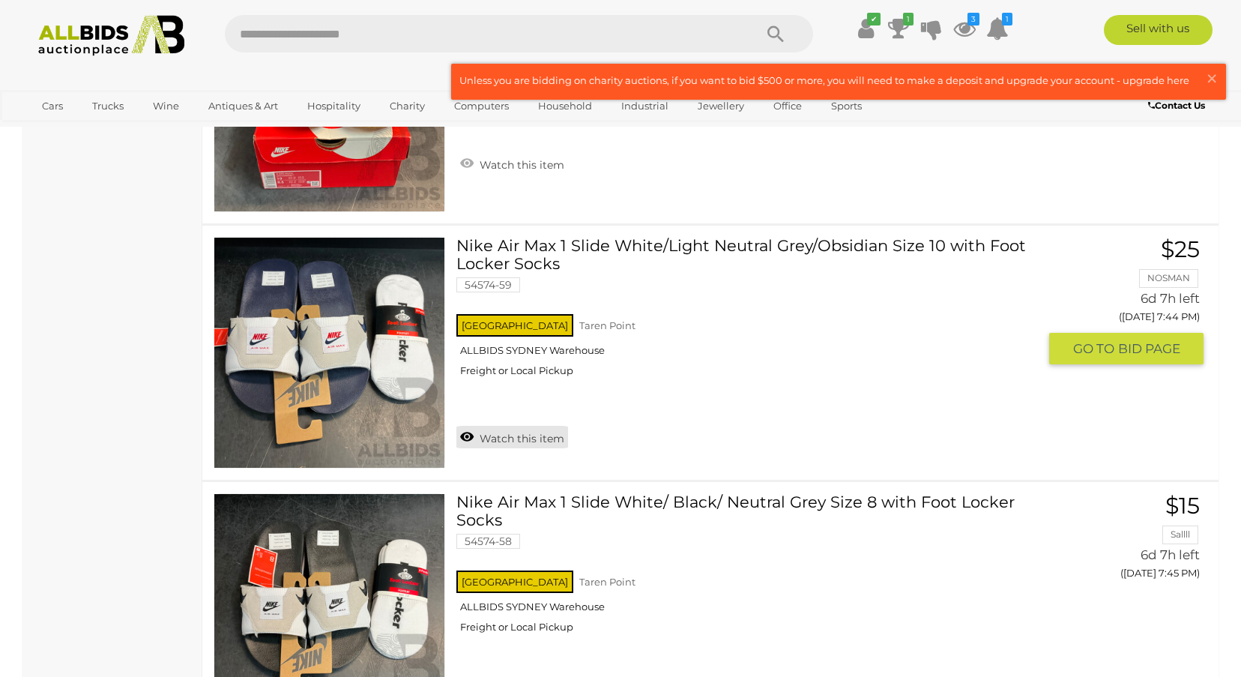
click at [495, 440] on link "Watch this item" at bounding box center [512, 437] width 112 height 22
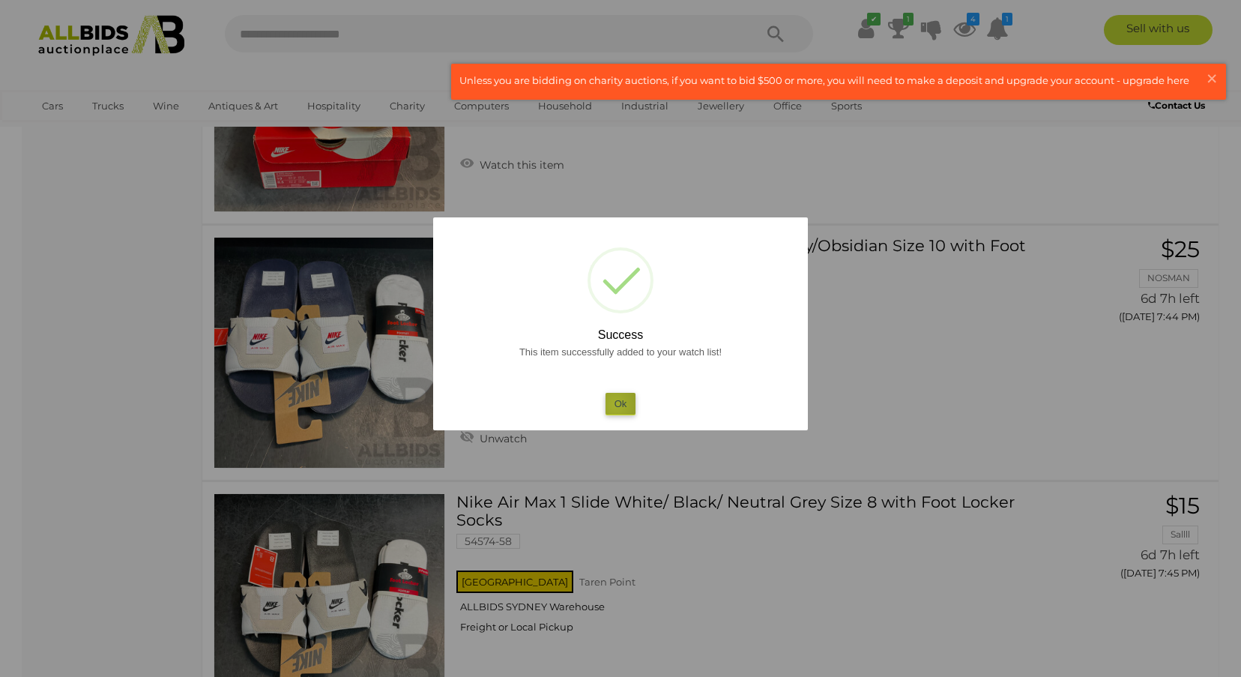
click at [615, 405] on button "Ok" at bounding box center [621, 404] width 31 height 22
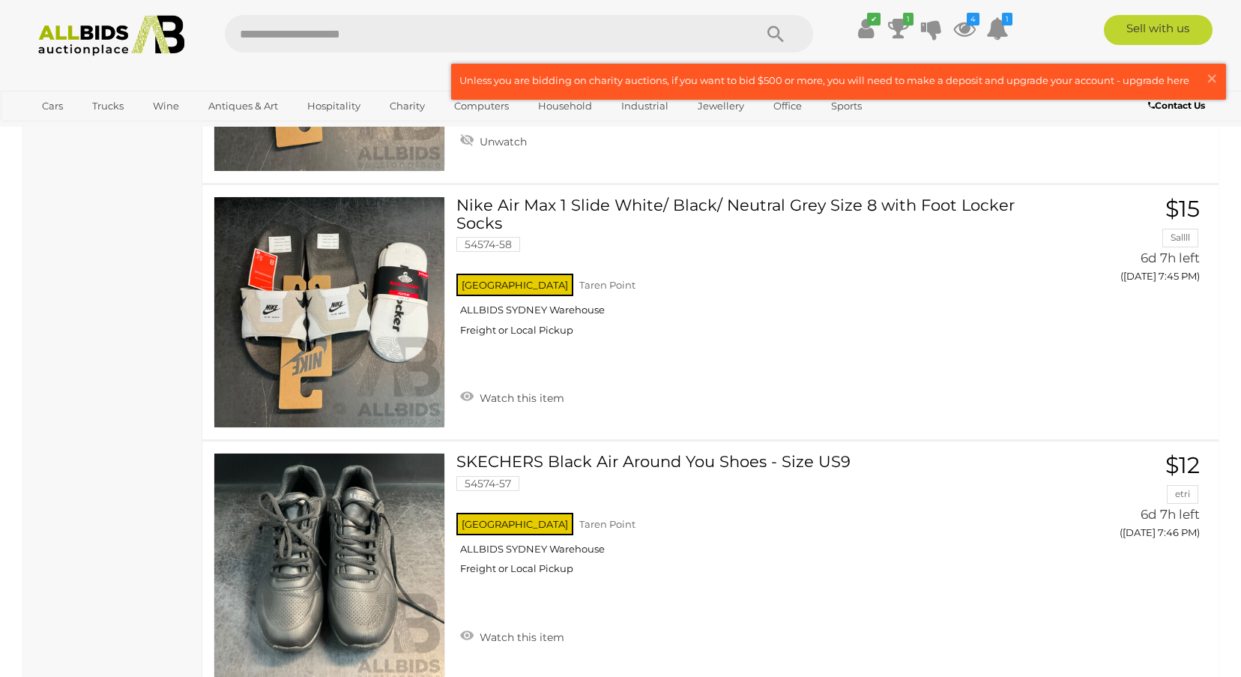
scroll to position [11693, 0]
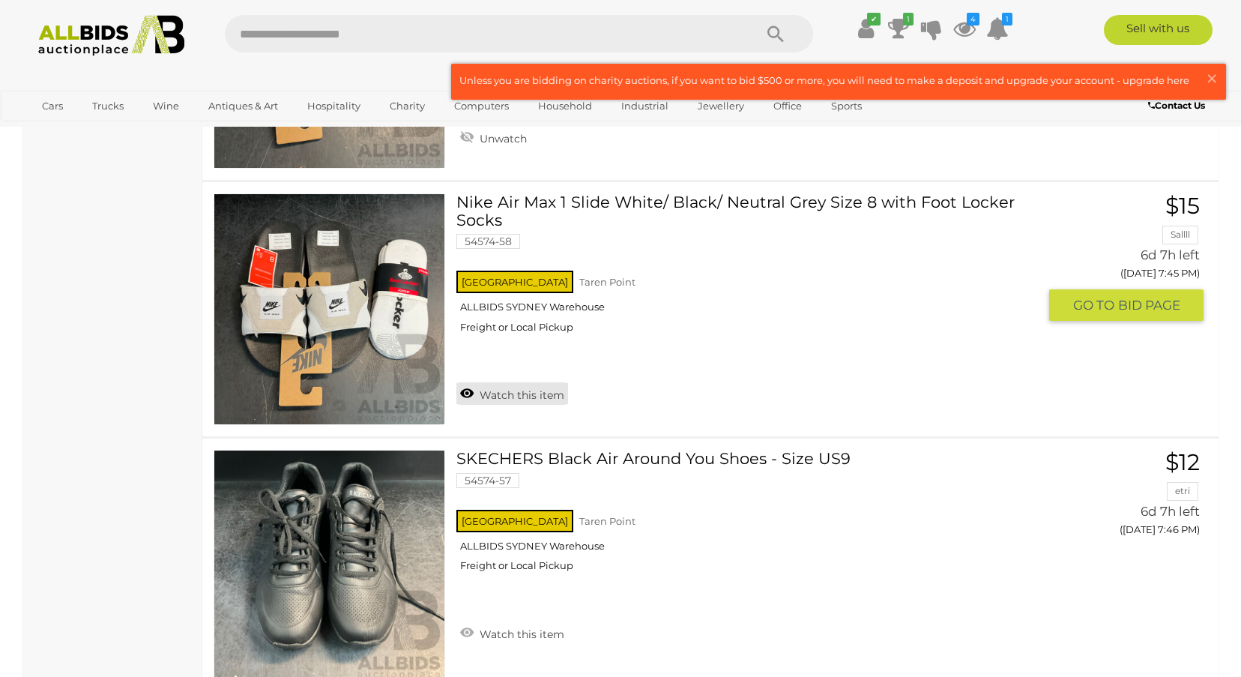
click at [519, 394] on link "Watch this item" at bounding box center [512, 393] width 112 height 22
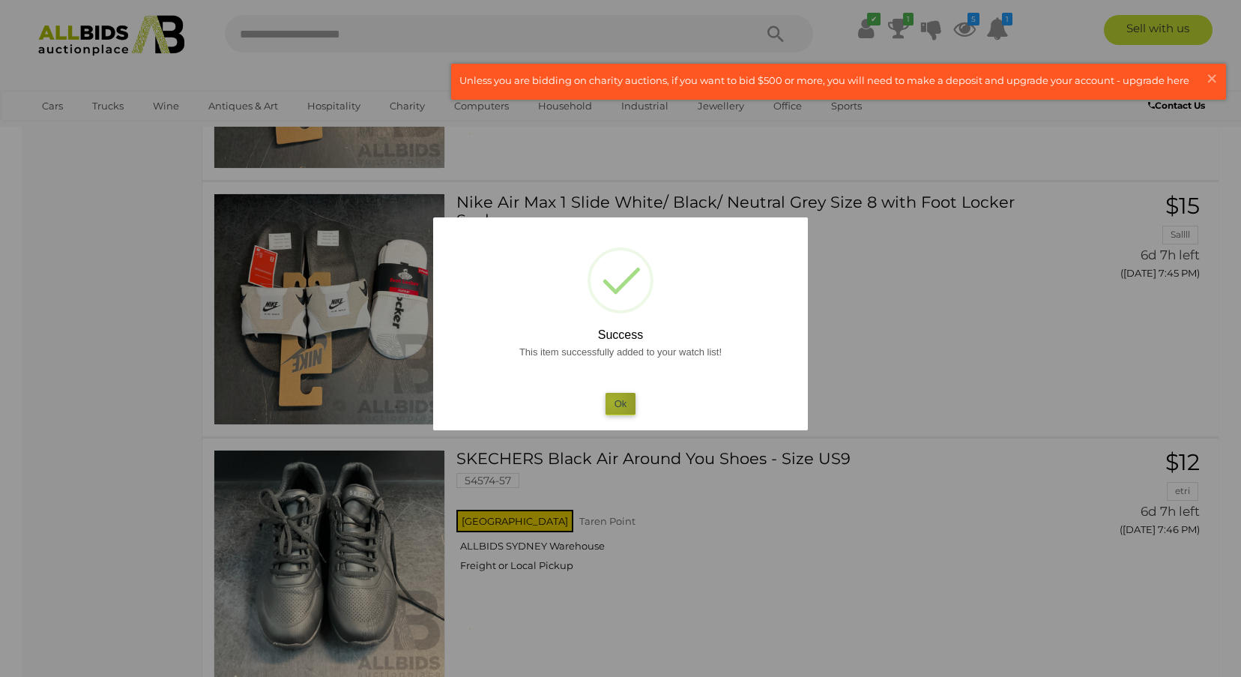
click at [612, 402] on button "Ok" at bounding box center [621, 404] width 31 height 22
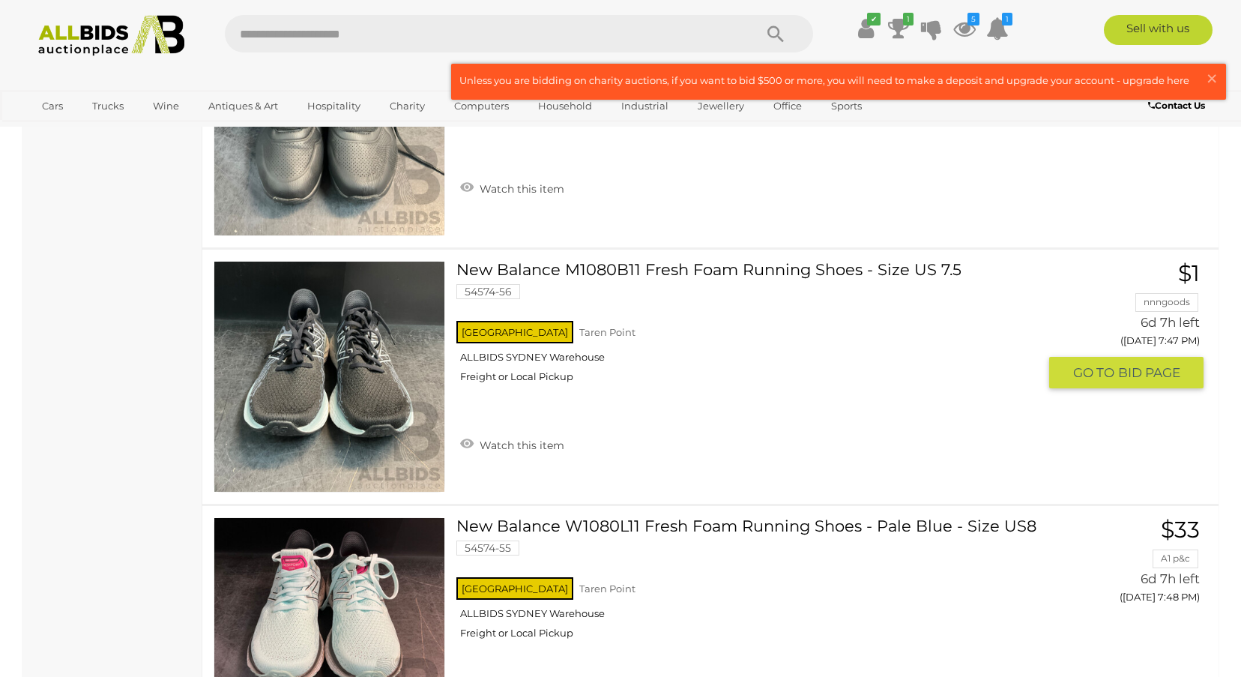
scroll to position [12143, 0]
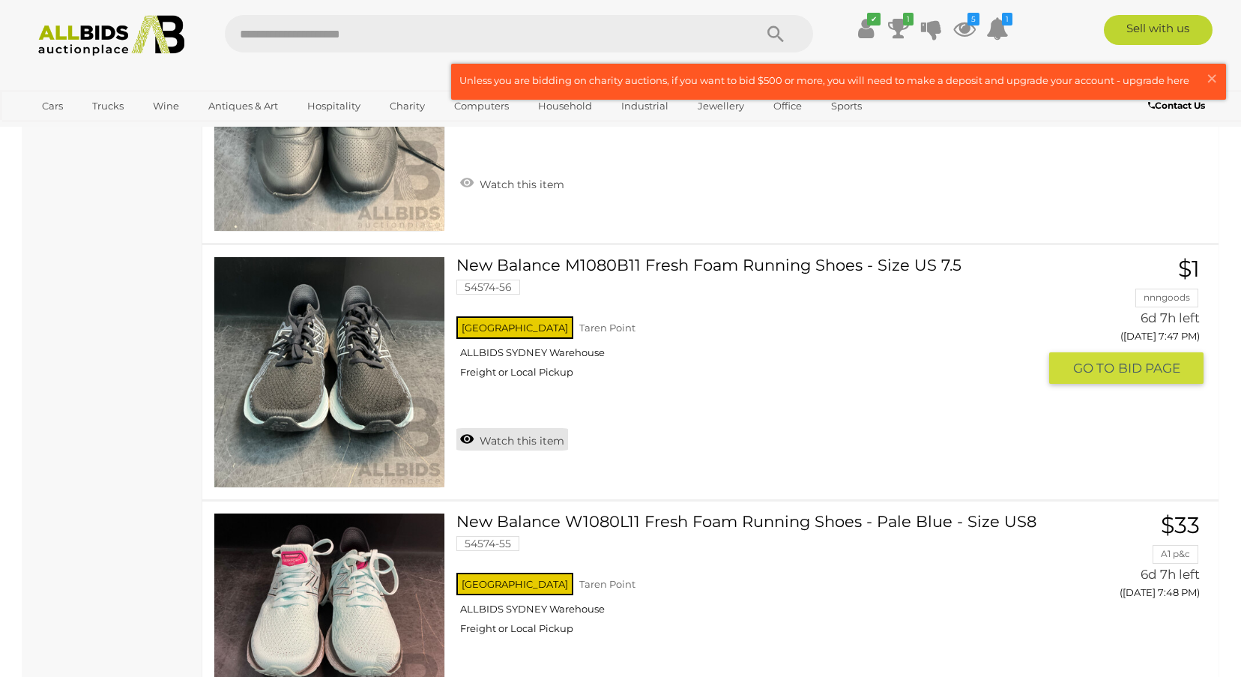
click at [519, 436] on link "Watch this item" at bounding box center [512, 439] width 112 height 22
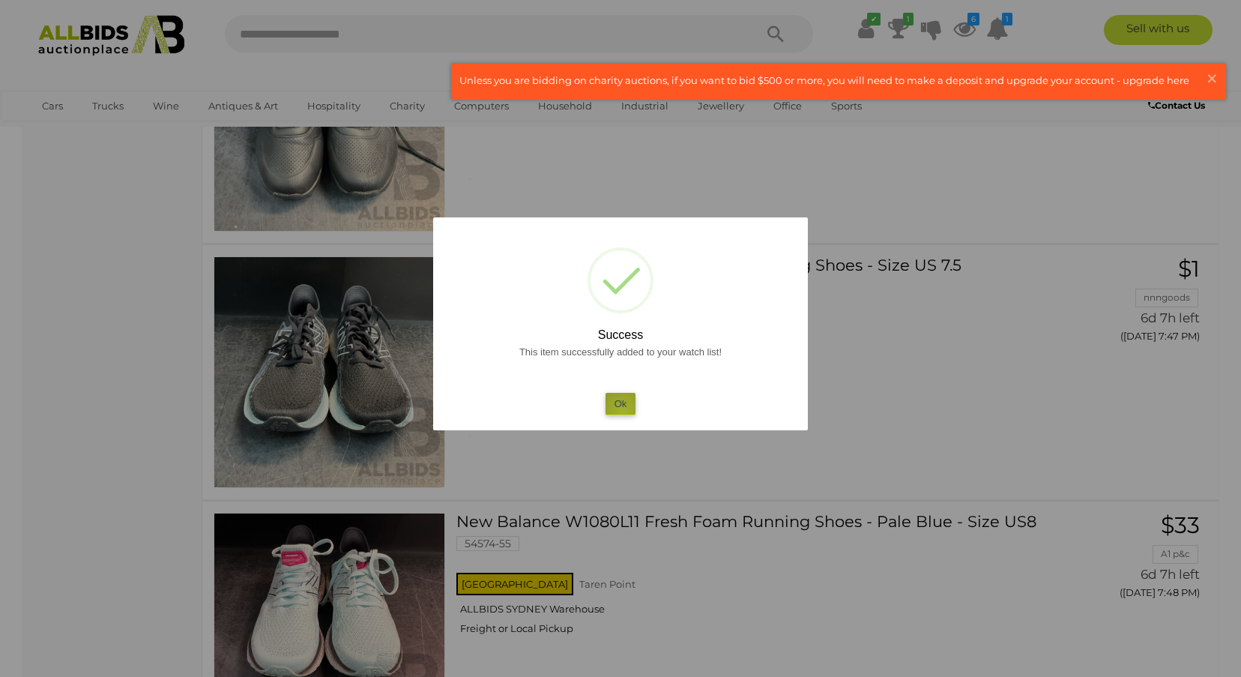
click at [623, 411] on button "Ok" at bounding box center [621, 404] width 31 height 22
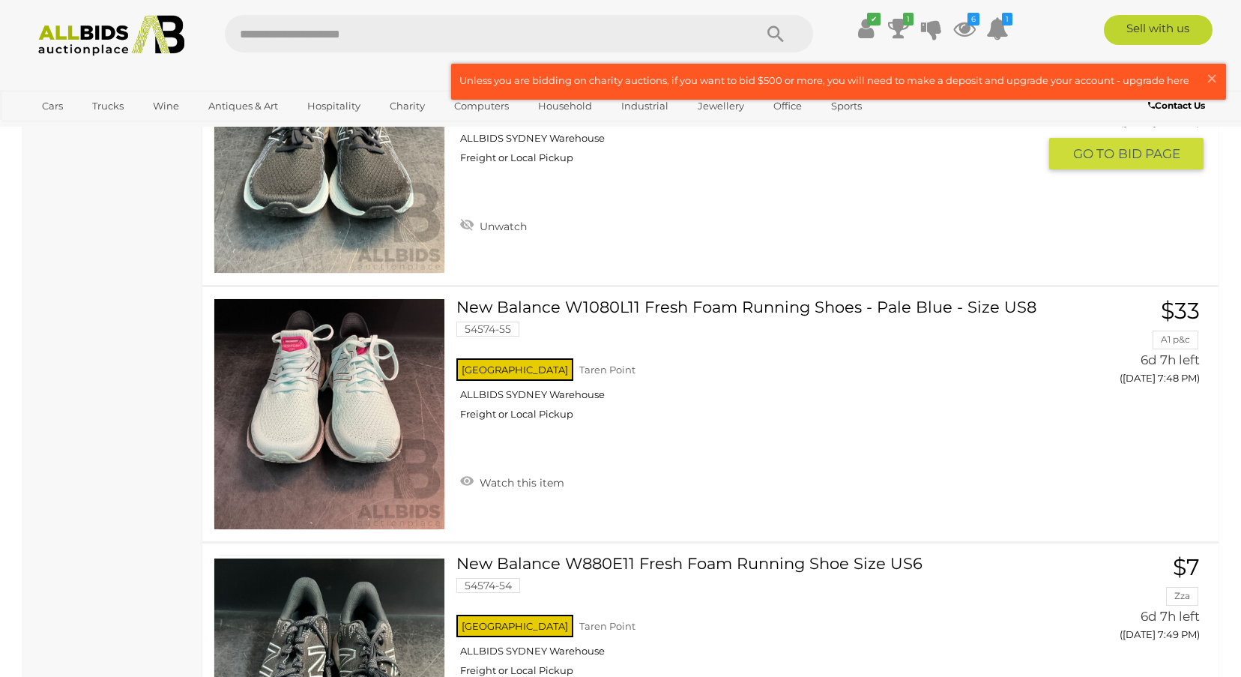
scroll to position [12368, 0]
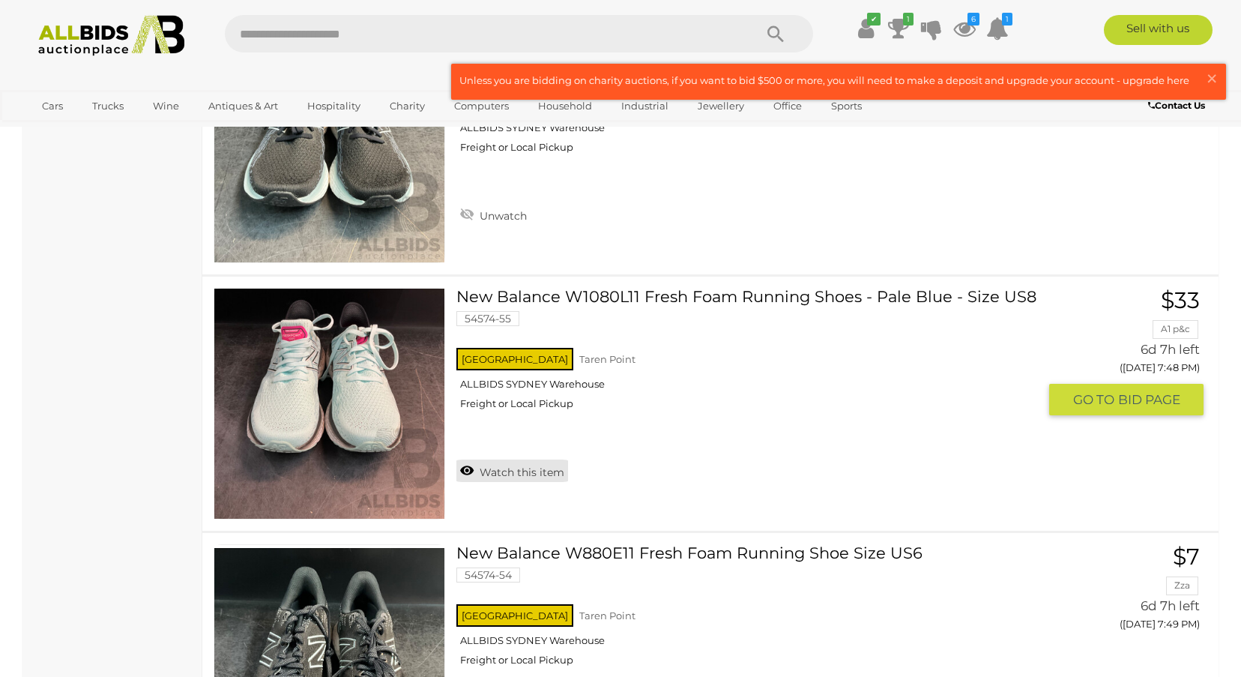
click at [516, 474] on link "Watch this item" at bounding box center [512, 470] width 112 height 22
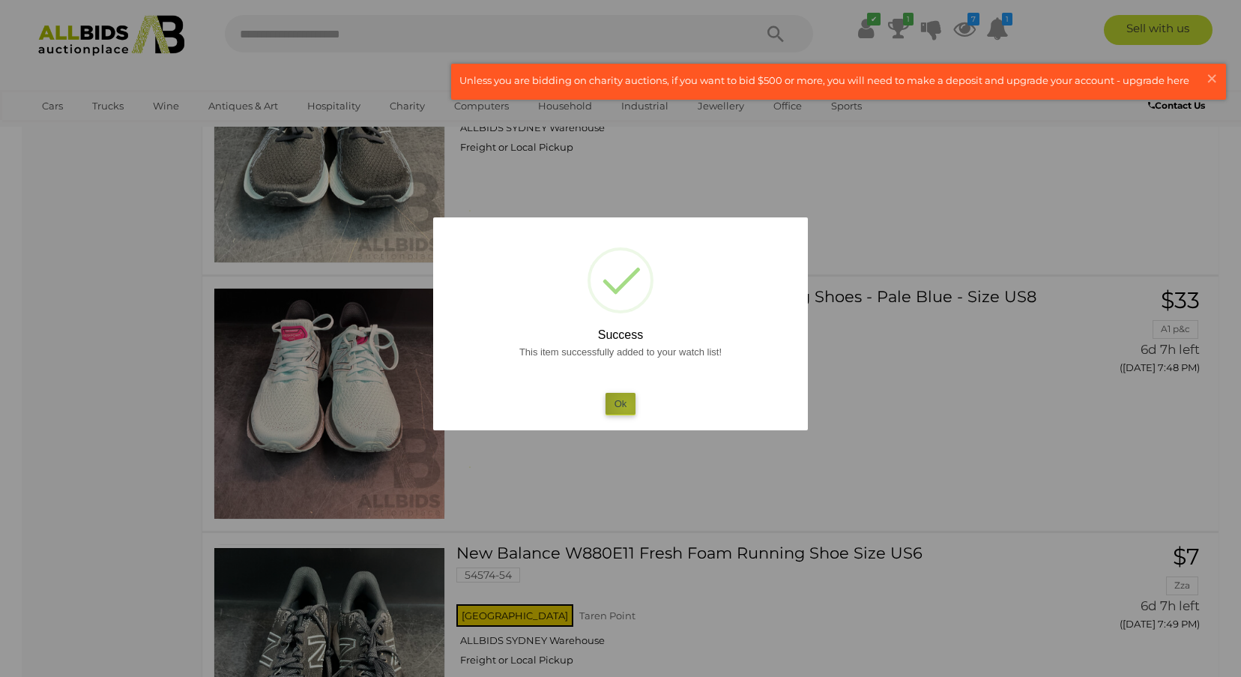
click at [627, 406] on button "Ok" at bounding box center [621, 404] width 31 height 22
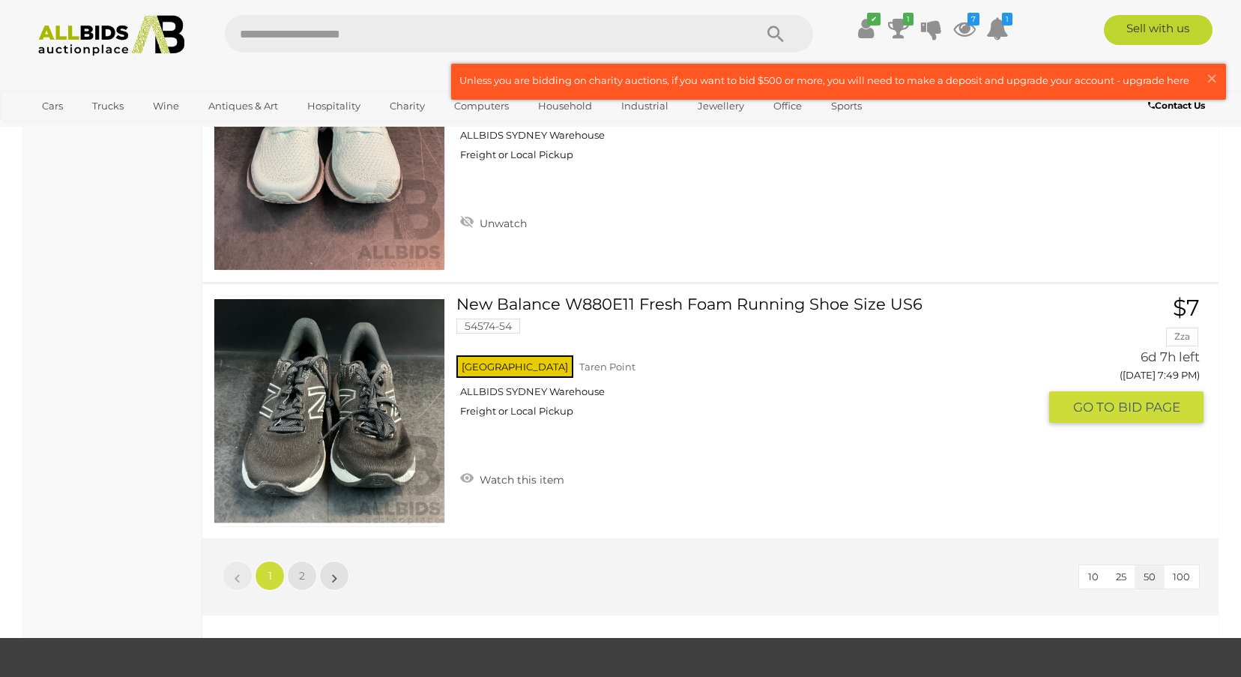
scroll to position [12668, 0]
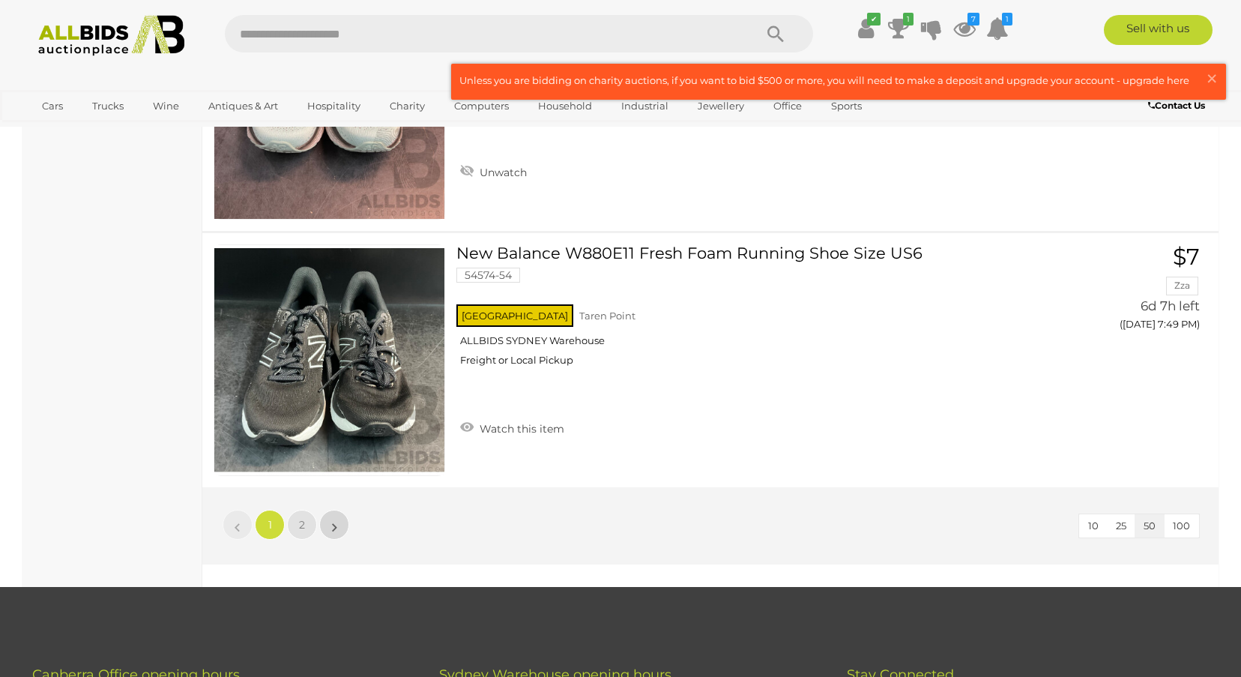
click at [331, 519] on link "»" at bounding box center [334, 525] width 30 height 30
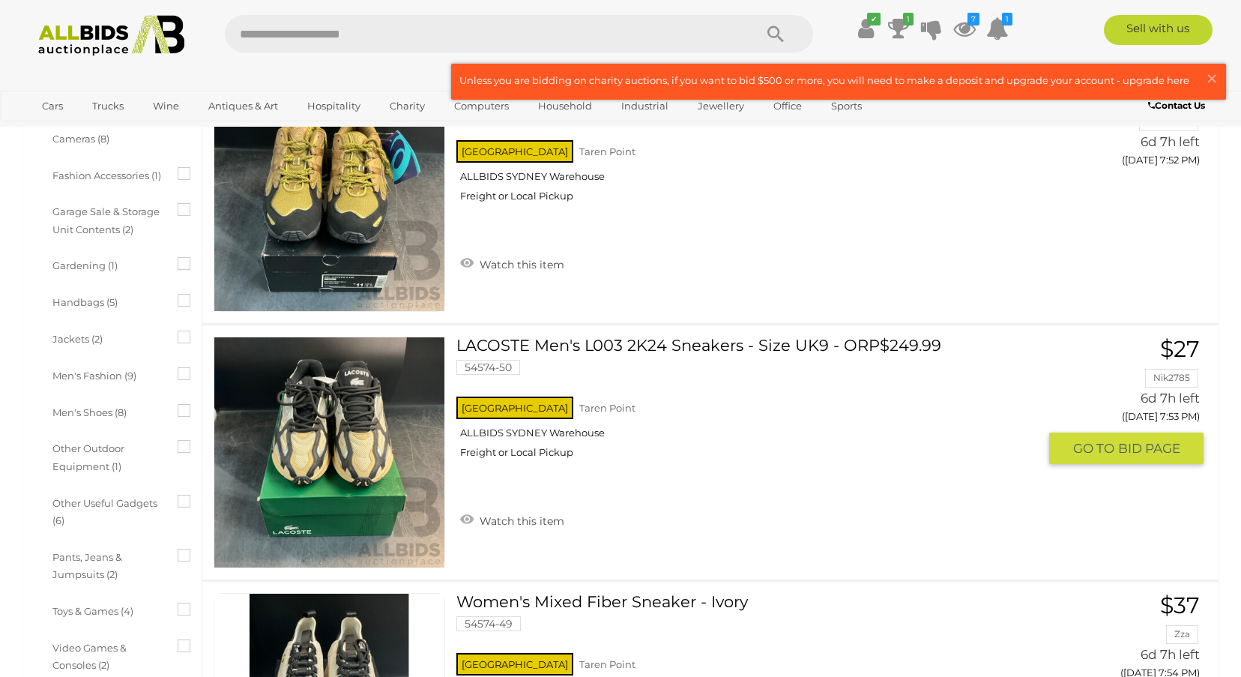
scroll to position [787, 0]
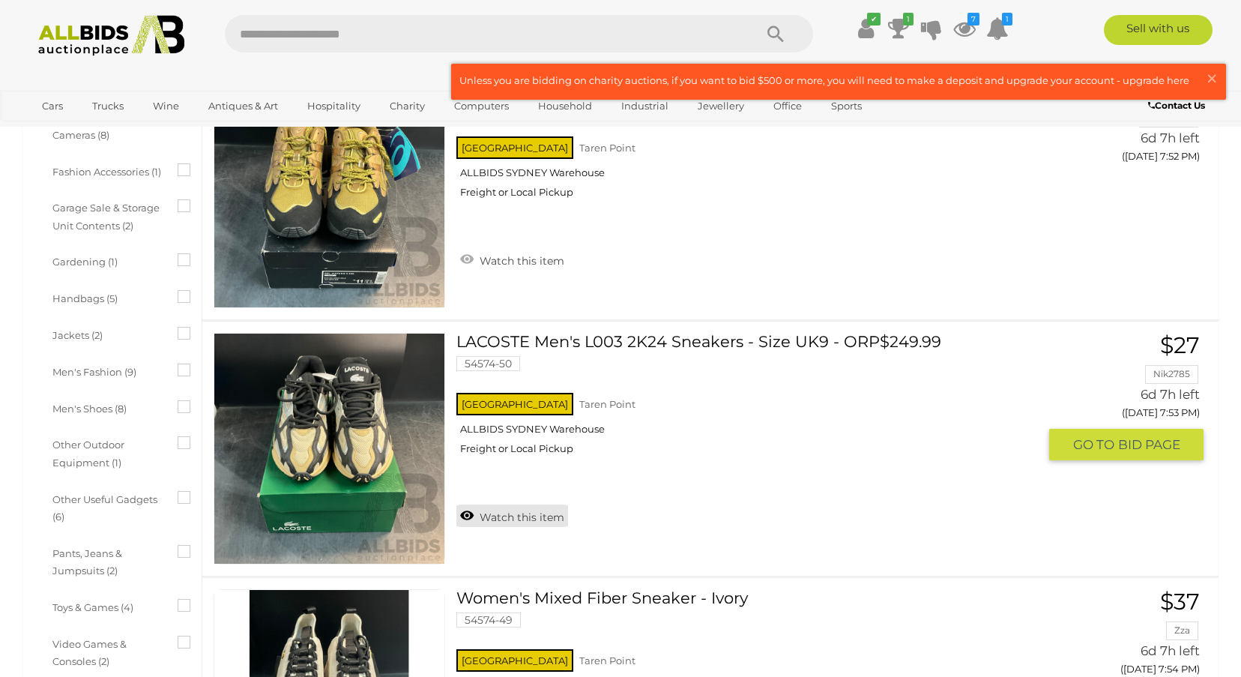
click at [528, 516] on link "Watch this item" at bounding box center [512, 515] width 112 height 22
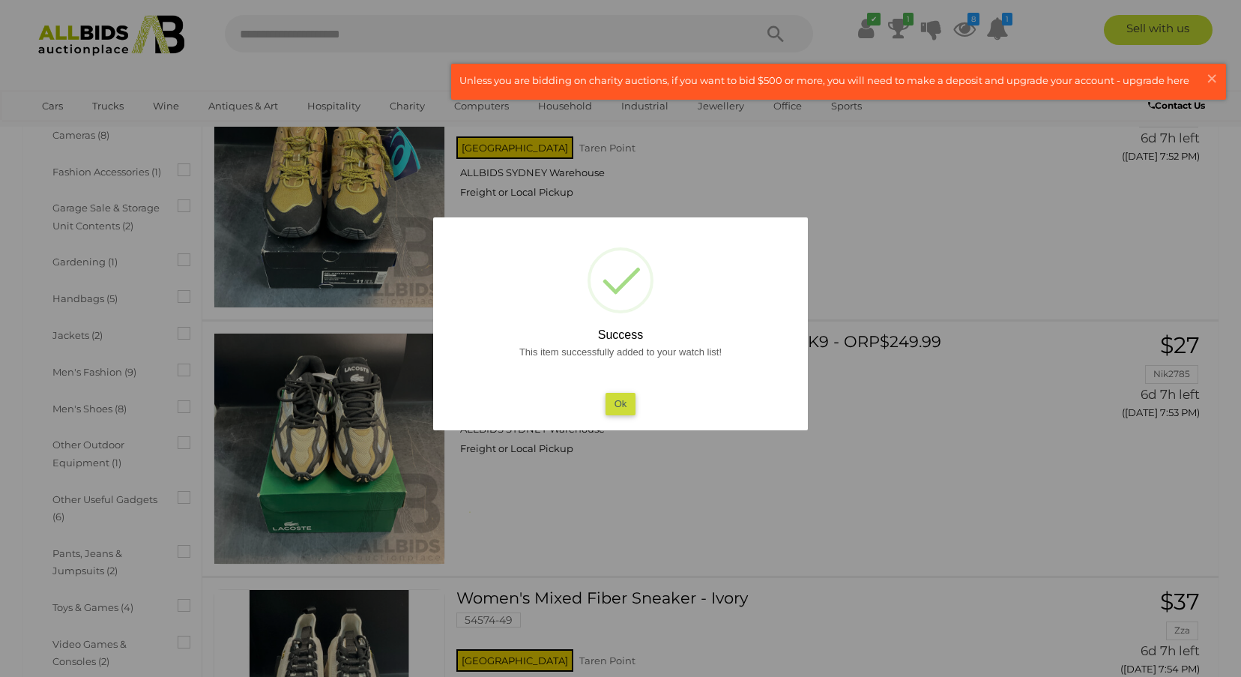
click at [620, 405] on button "Ok" at bounding box center [621, 404] width 31 height 22
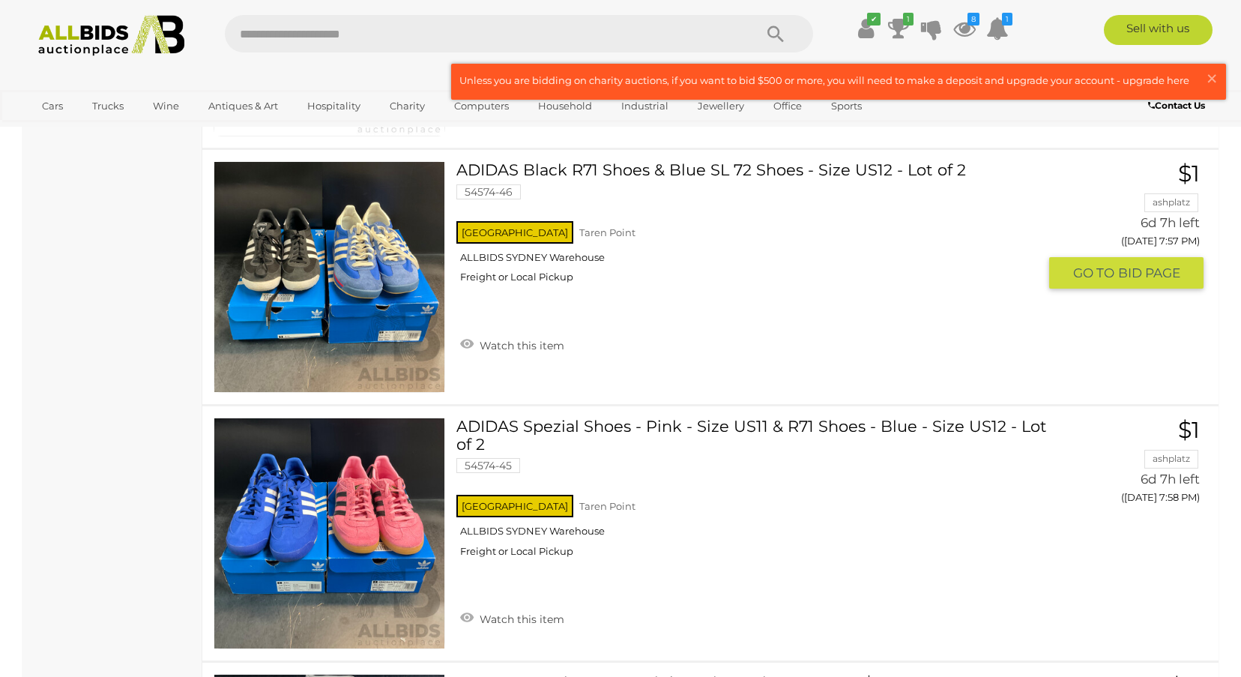
scroll to position [1986, 0]
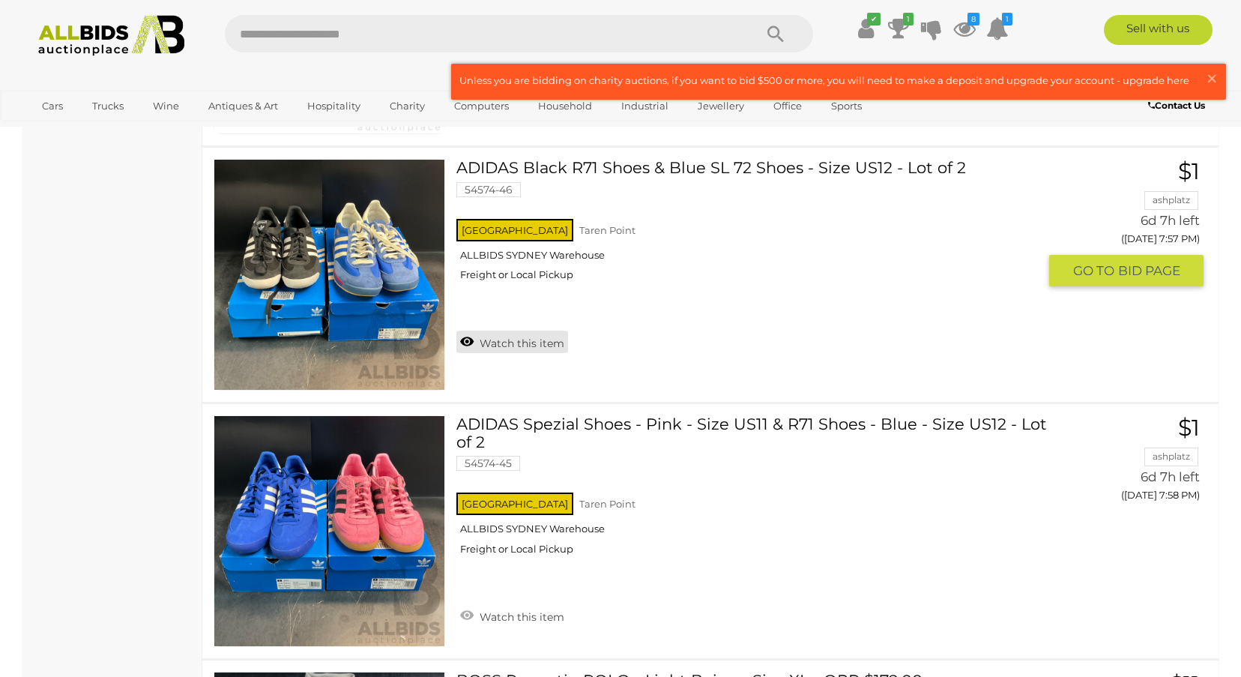
click at [525, 343] on link "Watch this item" at bounding box center [512, 342] width 112 height 22
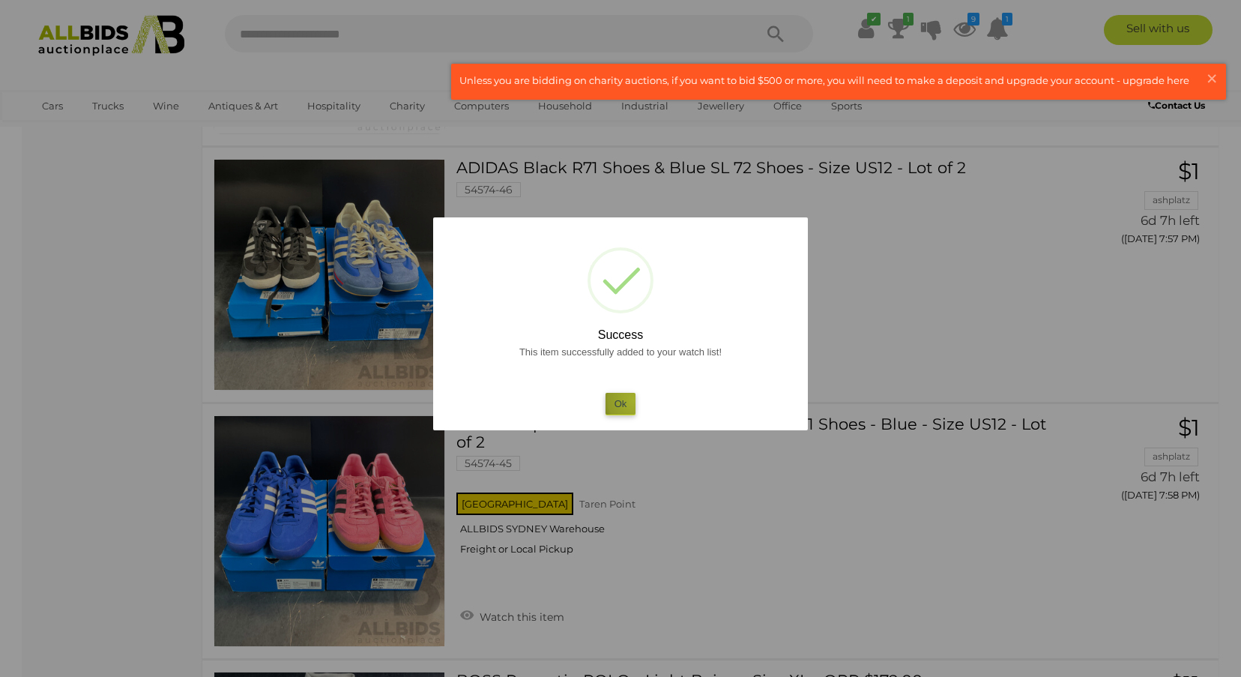
click at [633, 400] on button "Ok" at bounding box center [621, 404] width 31 height 22
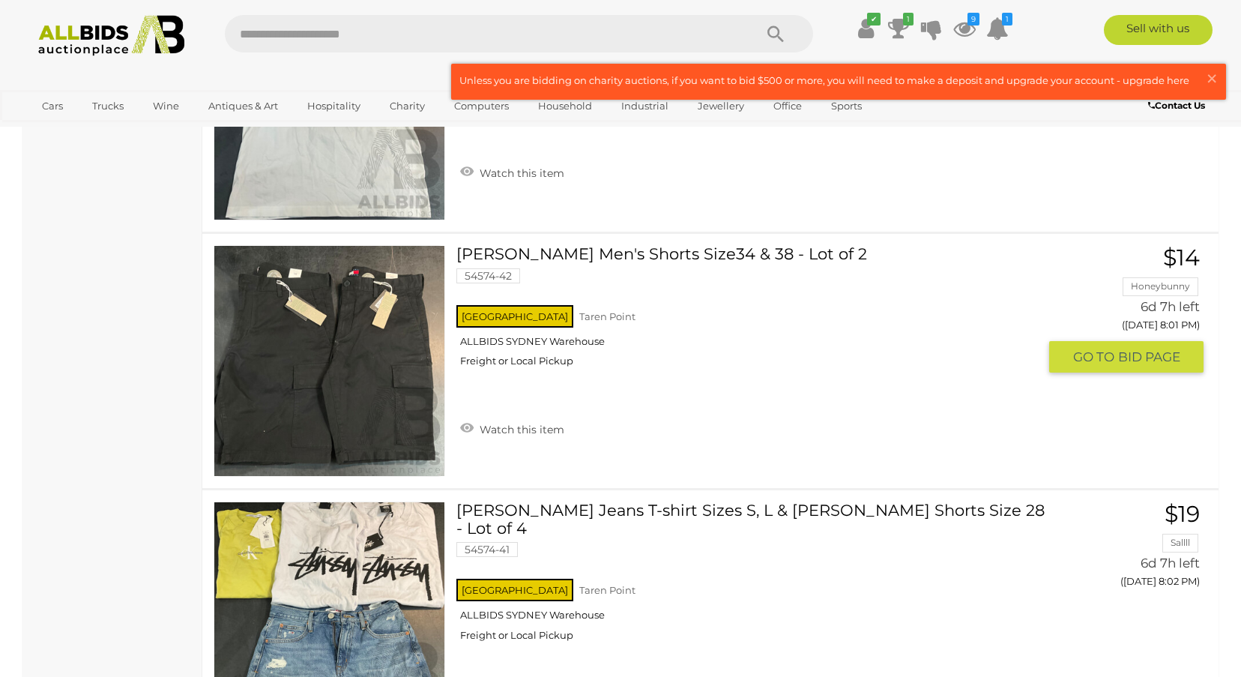
scroll to position [3186, 0]
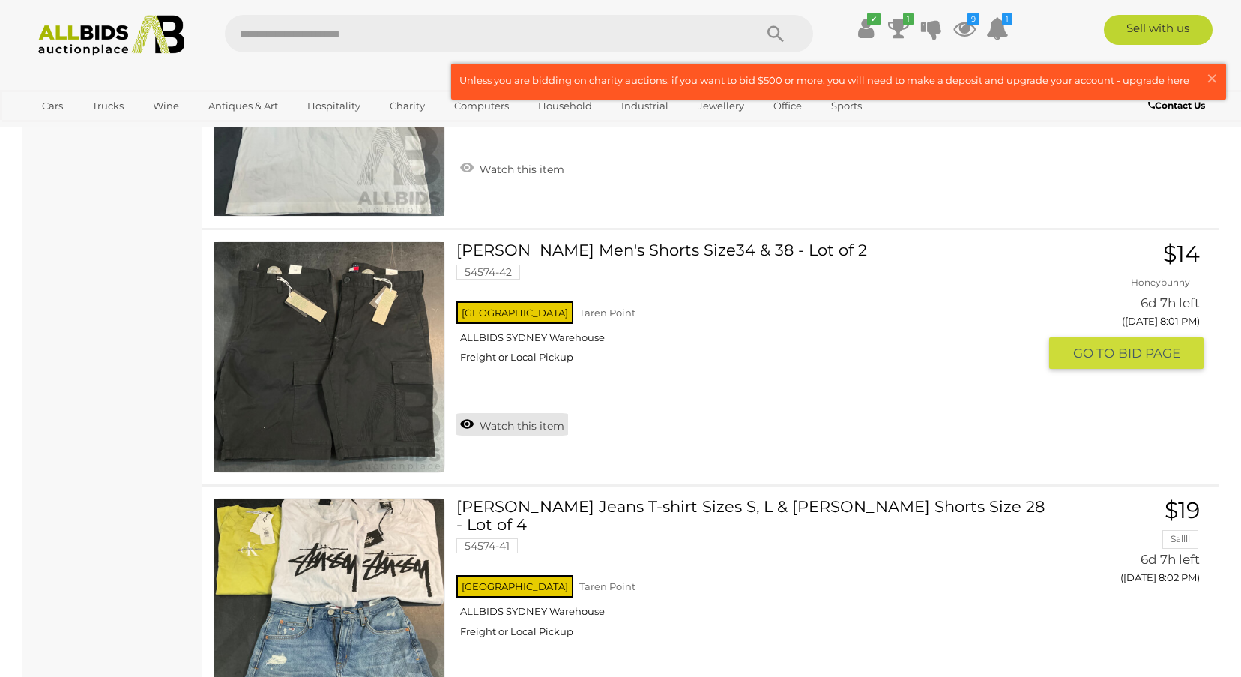
click at [540, 425] on link "Watch this item" at bounding box center [512, 424] width 112 height 22
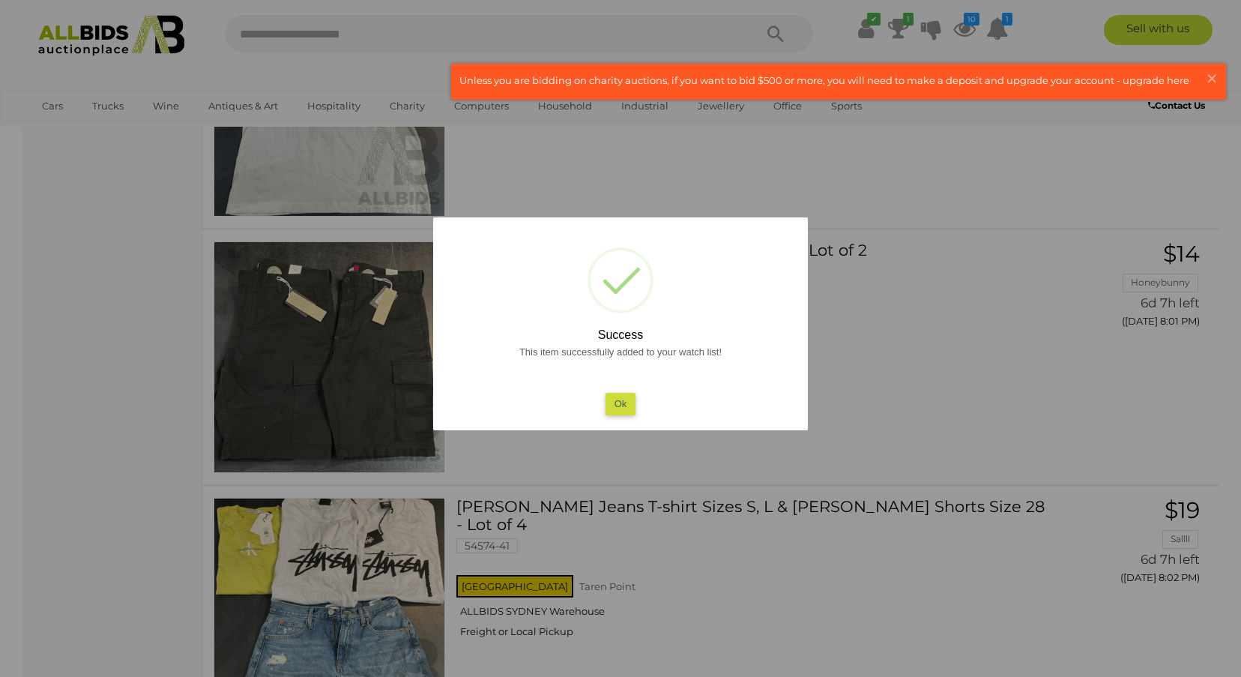
click at [614, 406] on button "Ok" at bounding box center [621, 404] width 31 height 22
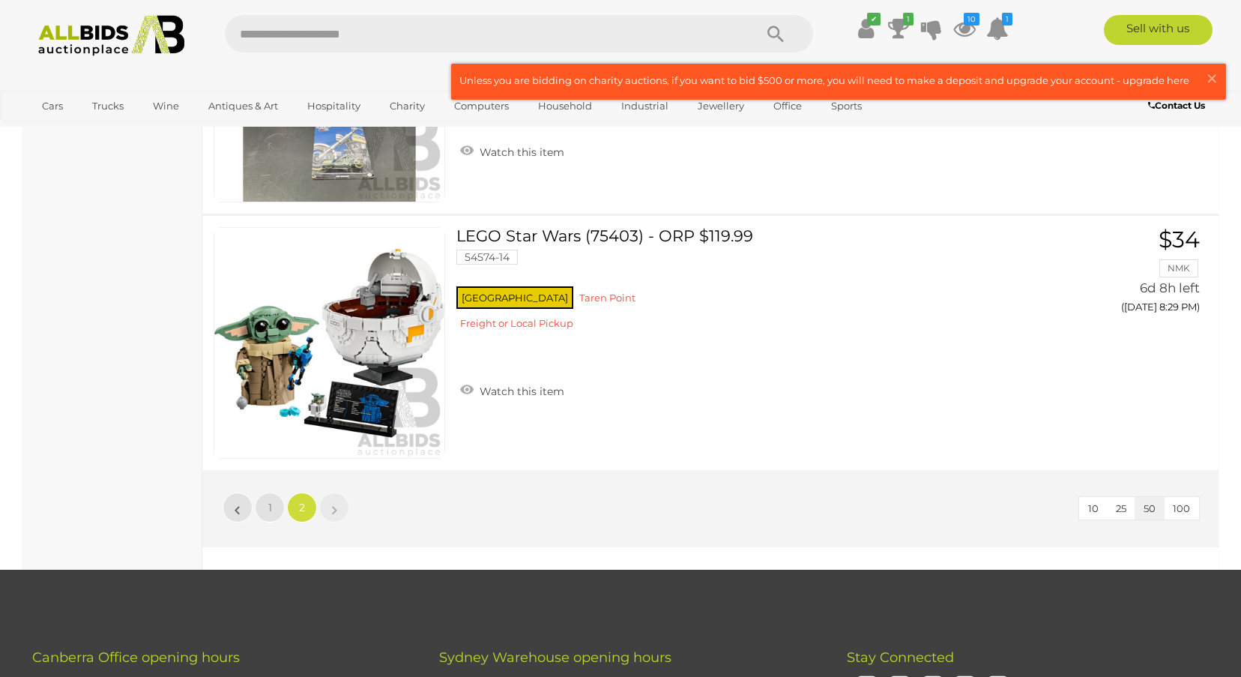
scroll to position [11656, 0]
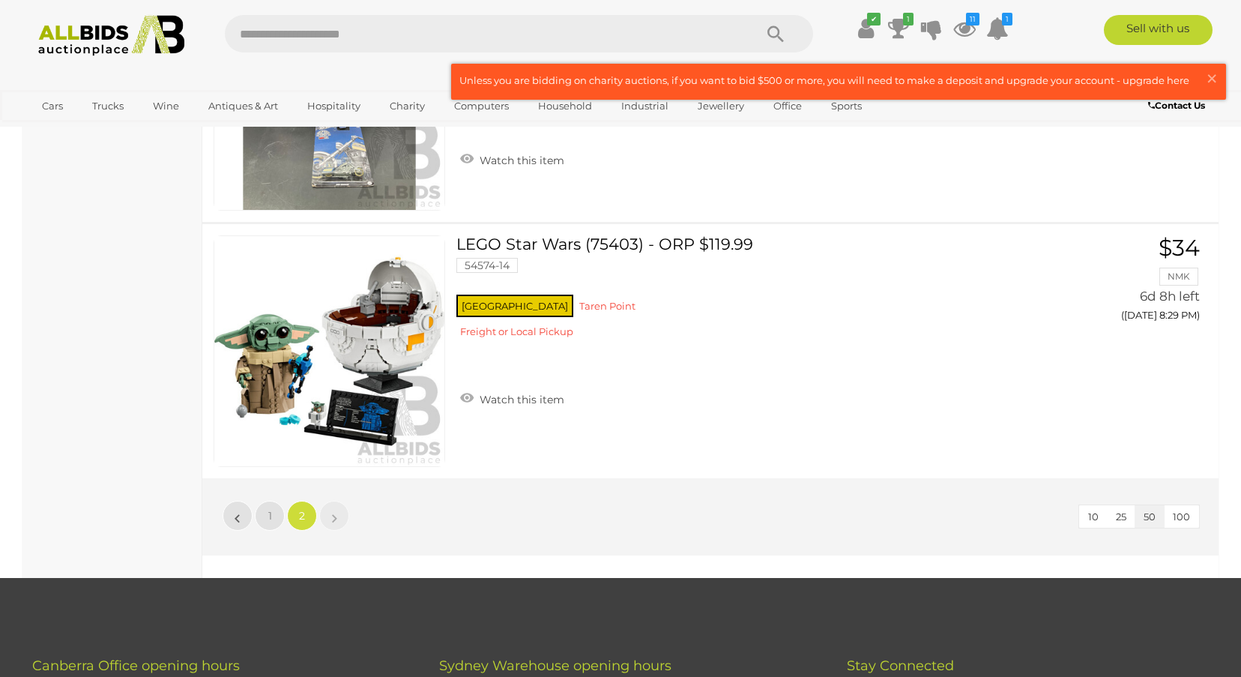
click at [103, 49] on img at bounding box center [111, 35] width 163 height 41
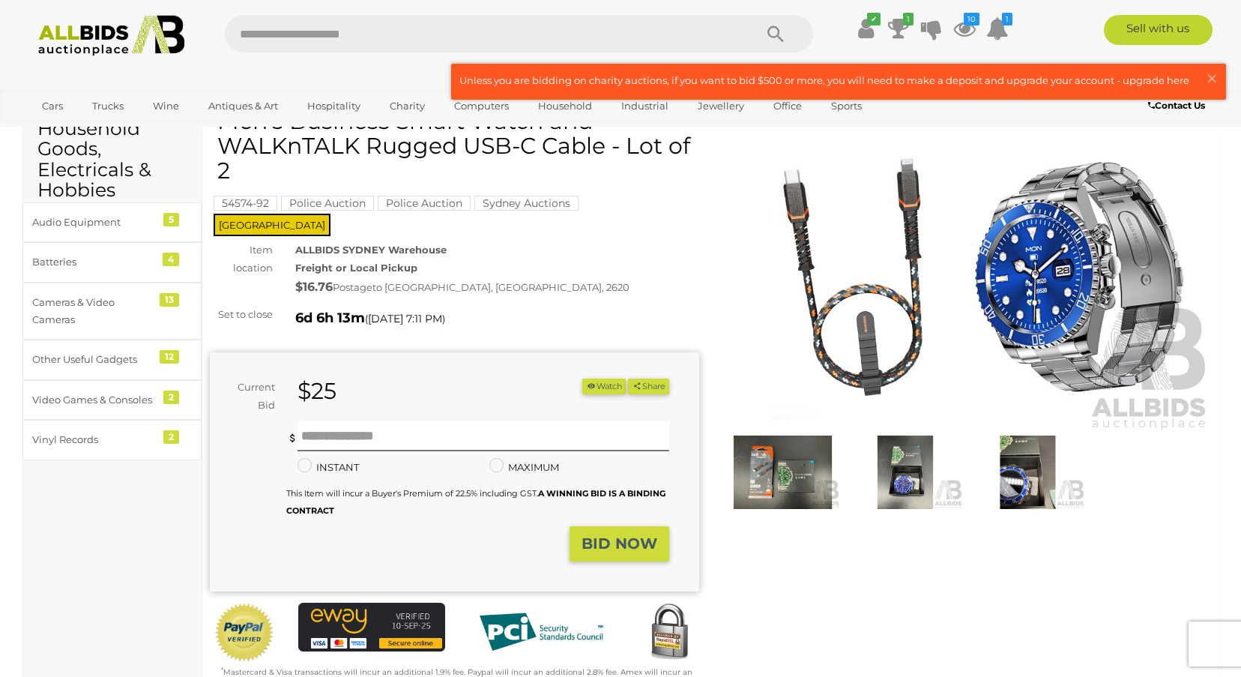
scroll to position [75, 0]
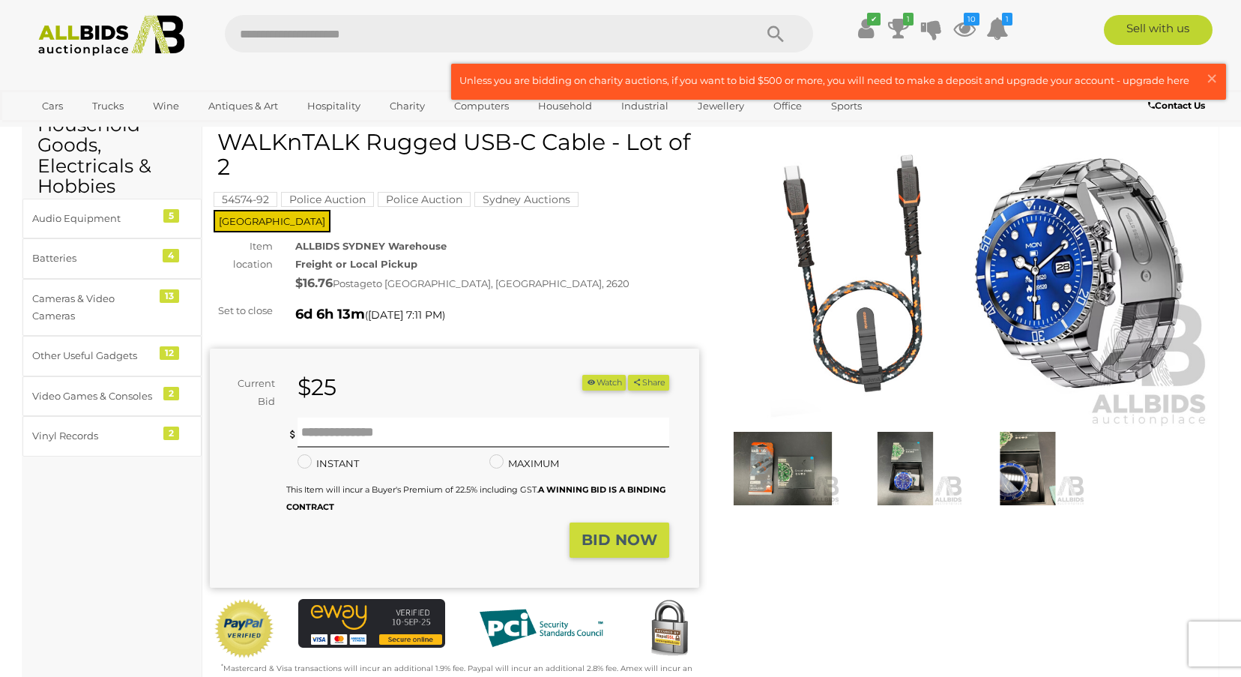
click at [797, 476] on img at bounding box center [783, 469] width 115 height 74
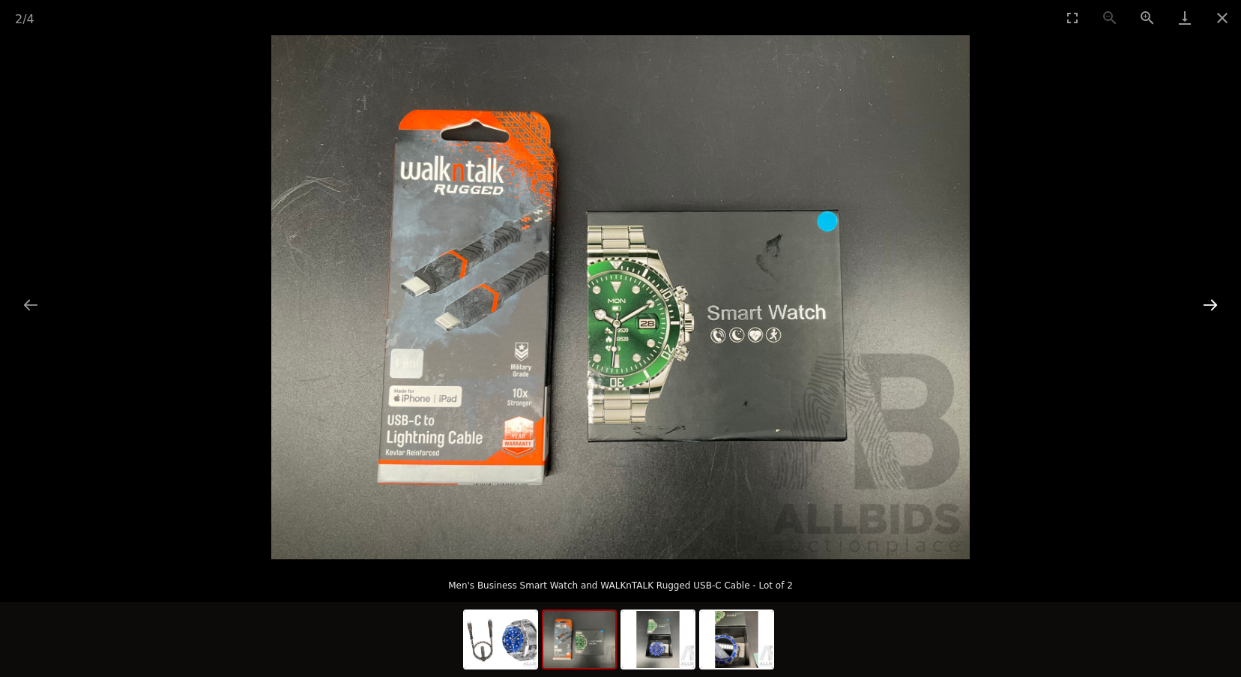
click at [1205, 307] on button "Next slide" at bounding box center [1210, 304] width 31 height 29
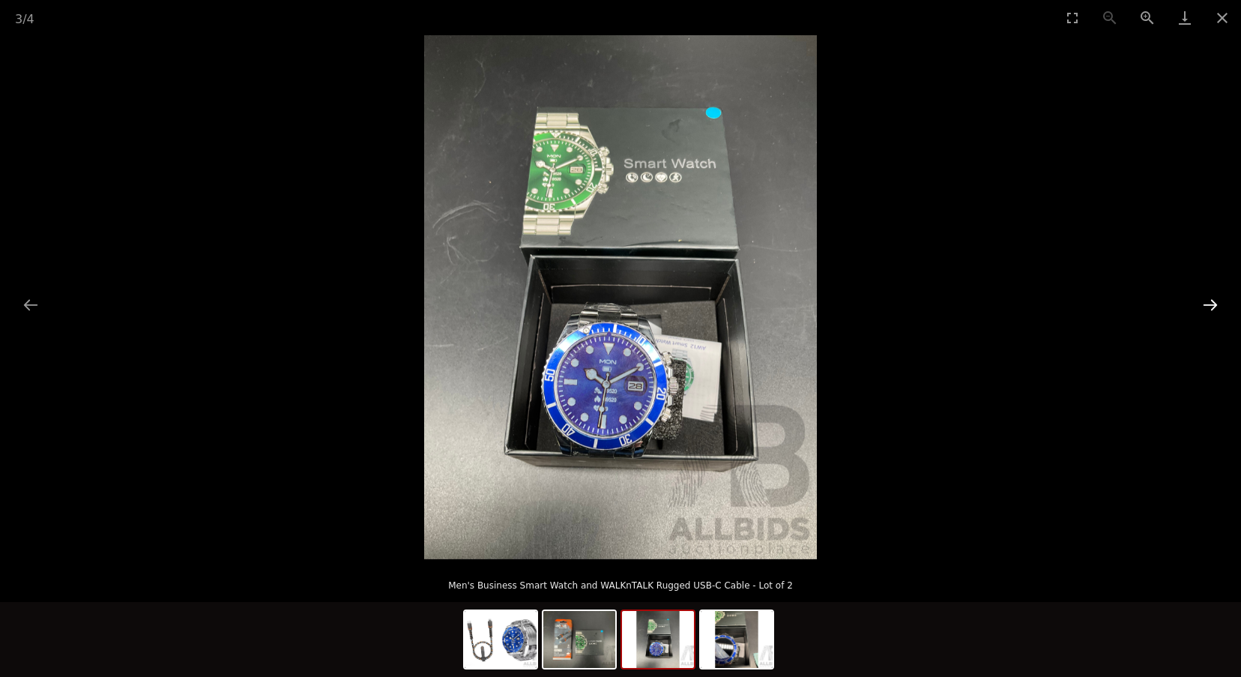
click at [1205, 307] on button "Next slide" at bounding box center [1210, 304] width 31 height 29
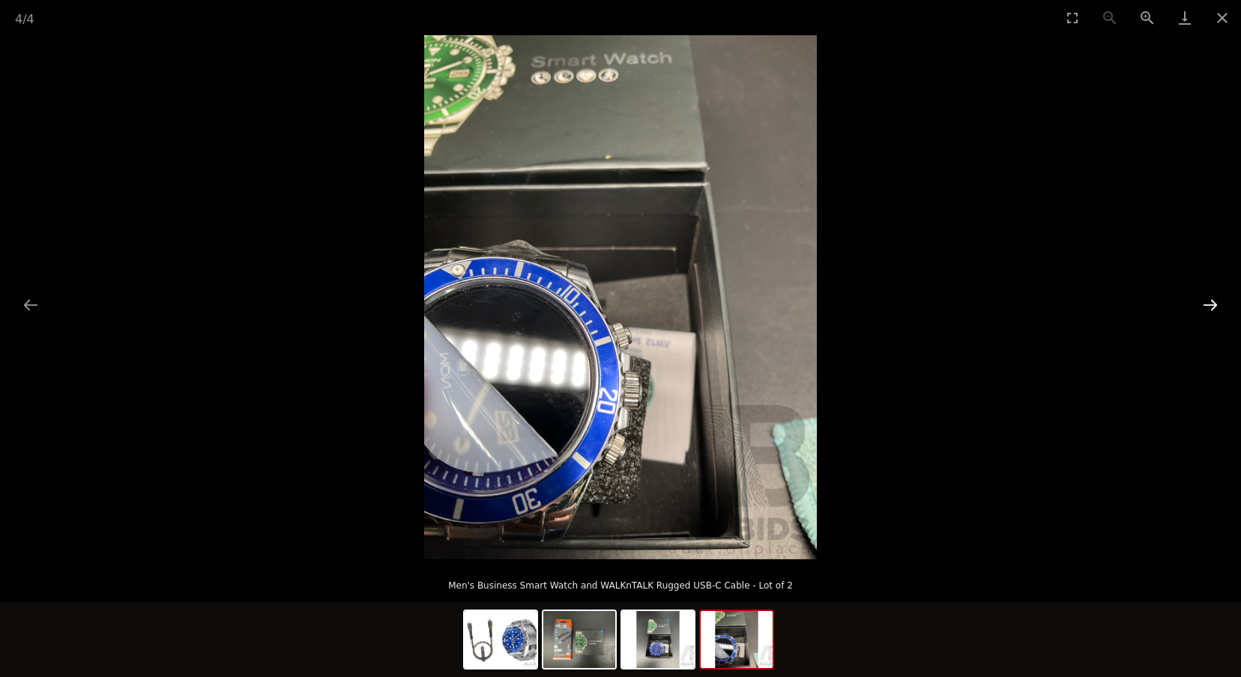
click at [1205, 307] on button "Next slide" at bounding box center [1210, 304] width 31 height 29
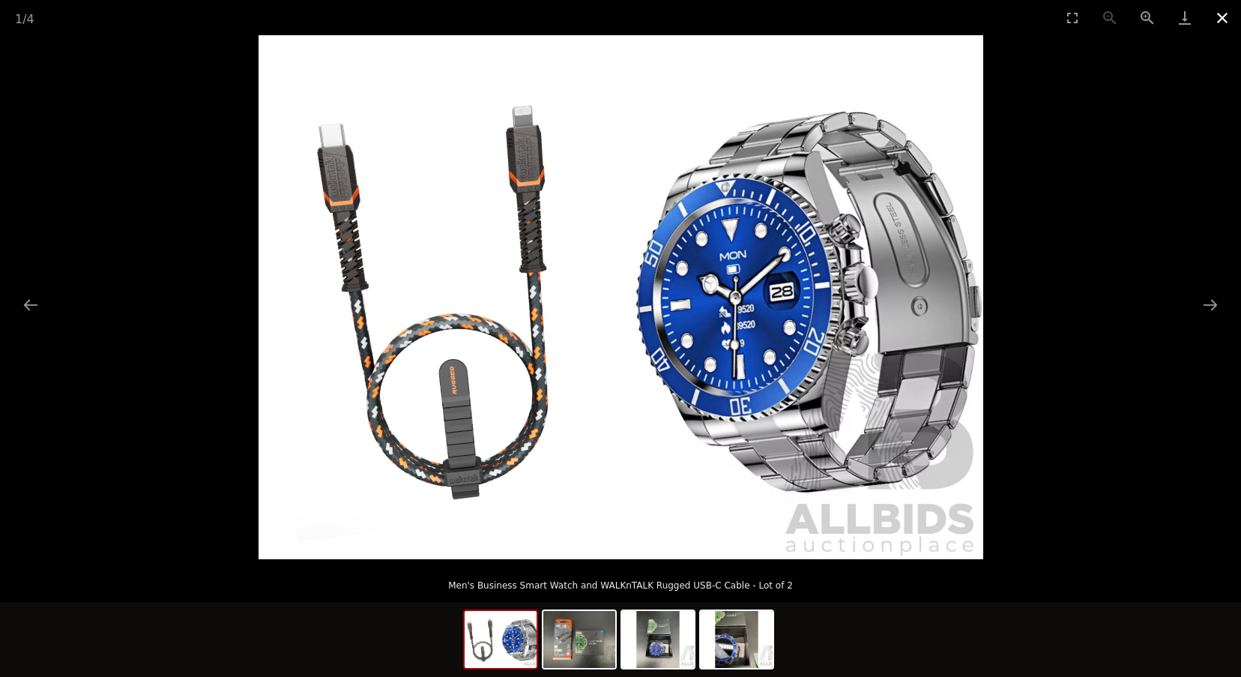
click at [1224, 16] on button "Close gallery" at bounding box center [1222, 17] width 37 height 35
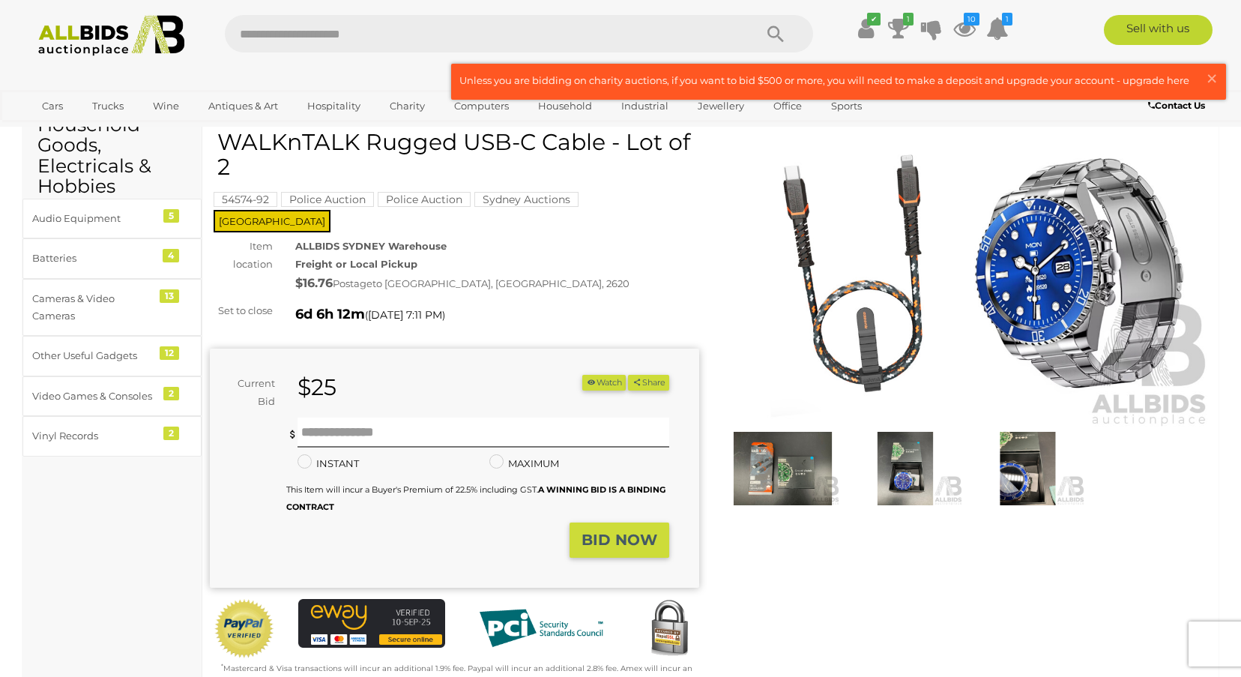
click at [586, 378] on icon "button" at bounding box center [591, 382] width 10 height 8
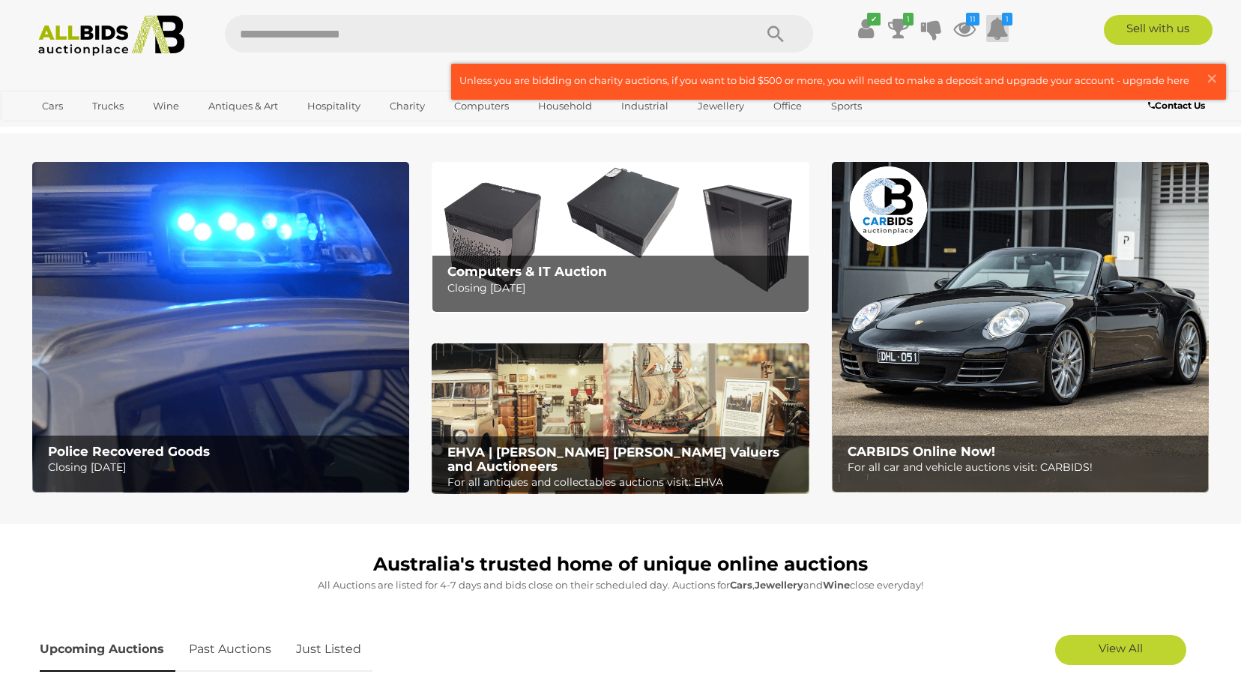
click at [1001, 26] on icon at bounding box center [997, 28] width 22 height 27
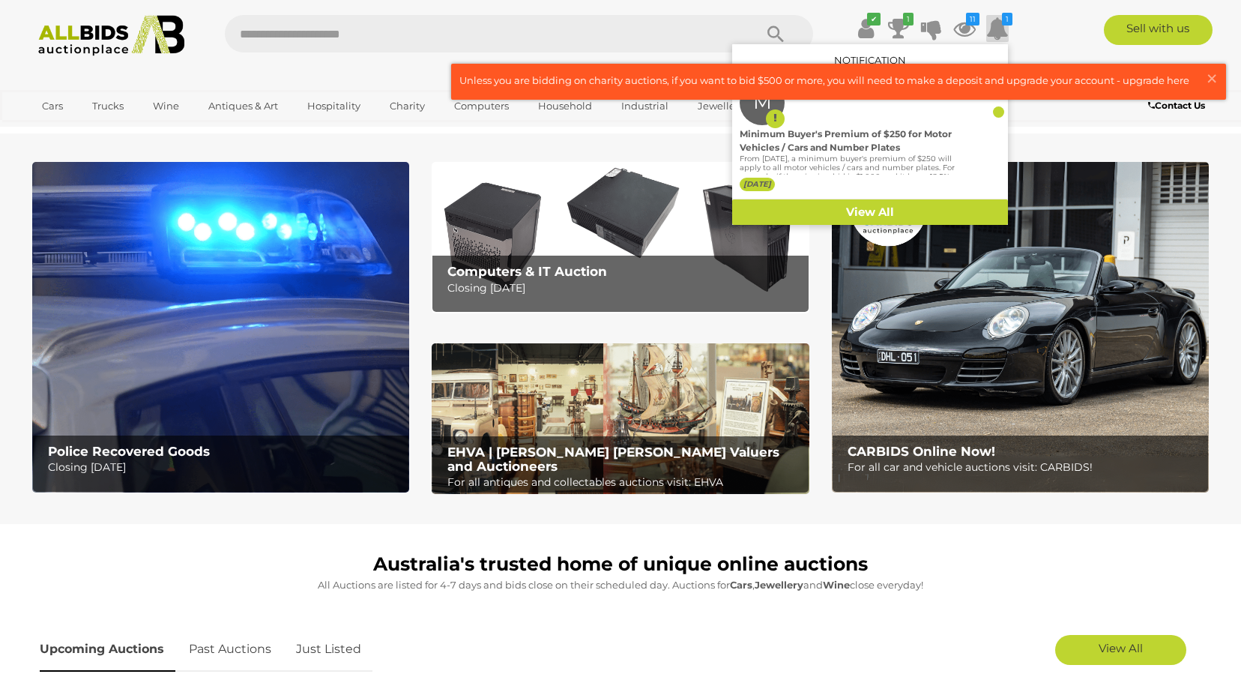
click at [1001, 26] on icon at bounding box center [997, 28] width 22 height 27
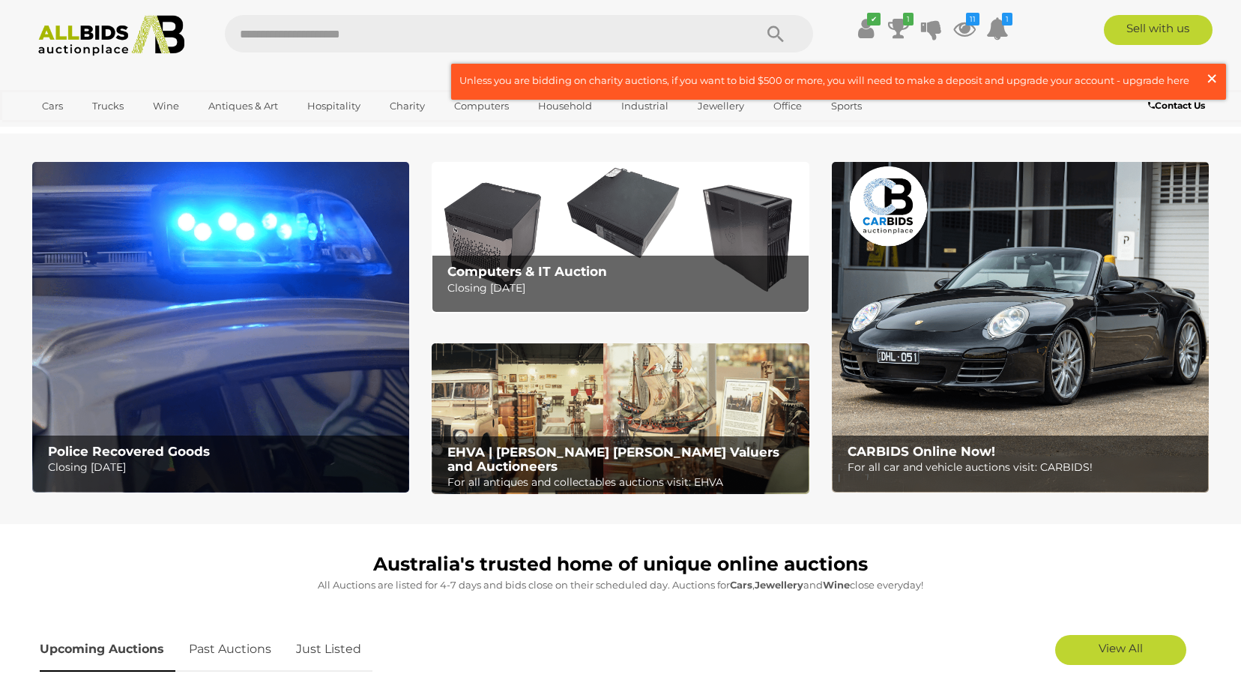
click at [1213, 73] on span "×" at bounding box center [1211, 78] width 13 height 29
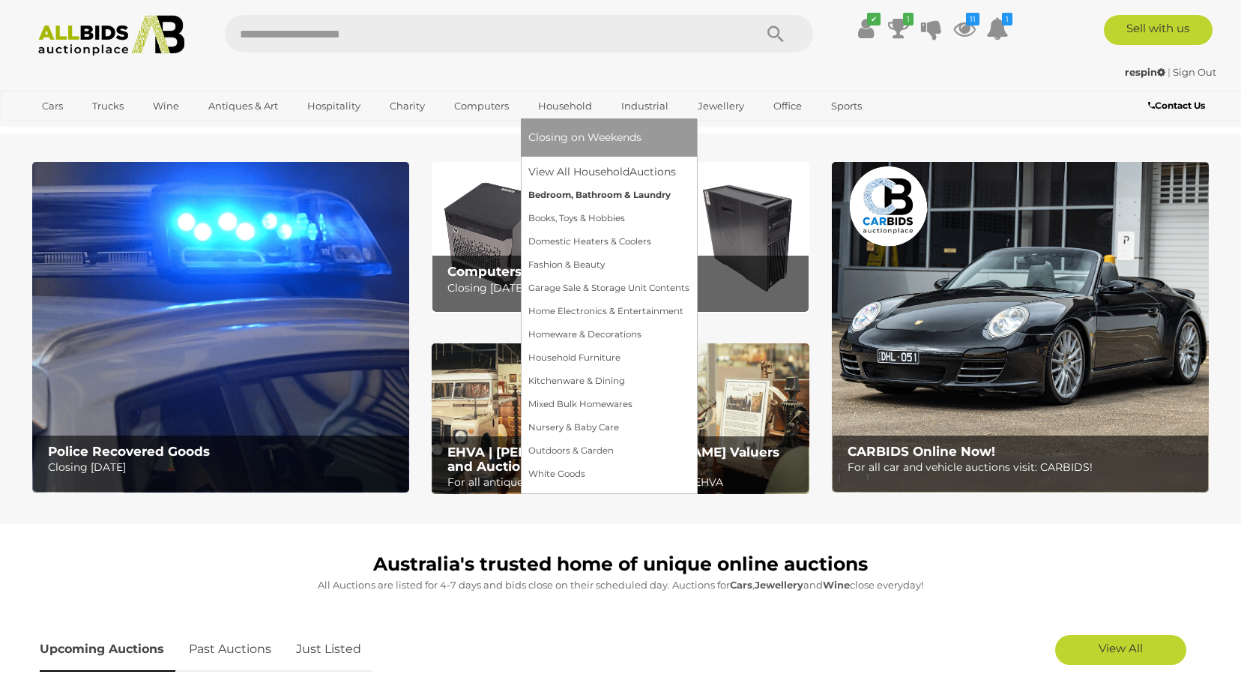
click at [602, 193] on link "Bedroom, Bathroom & Laundry" at bounding box center [608, 195] width 161 height 23
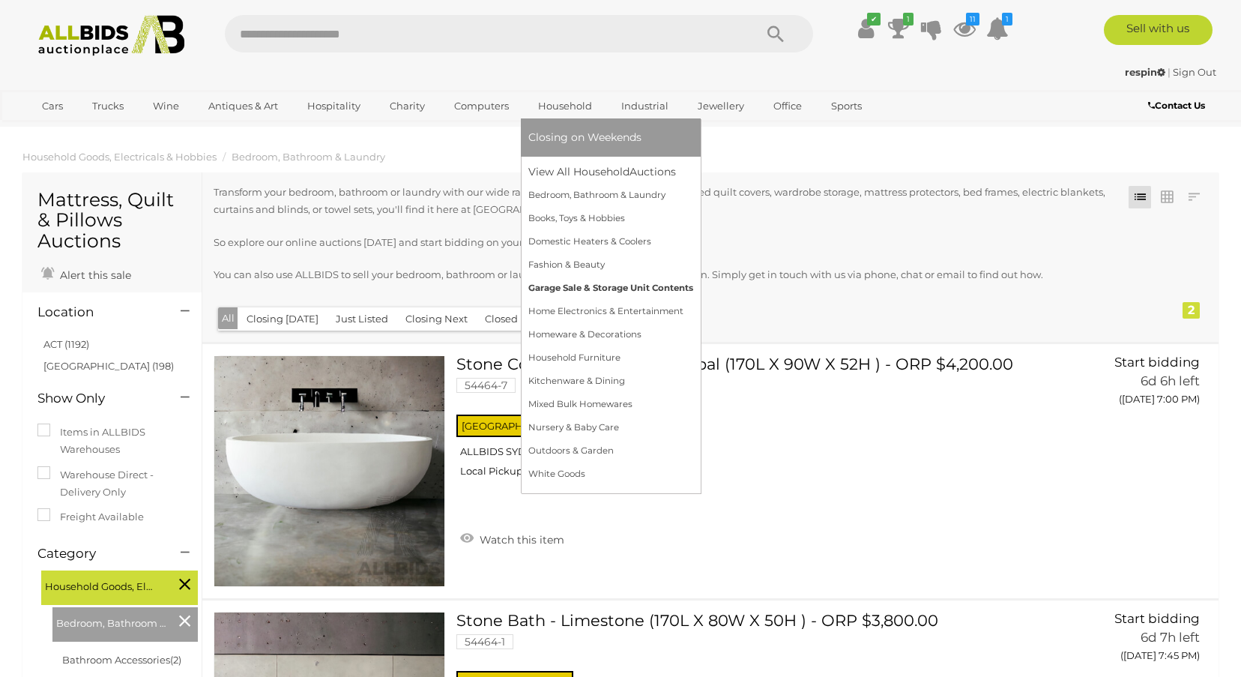
click at [568, 288] on link "Garage Sale & Storage Unit Contents" at bounding box center [610, 288] width 165 height 23
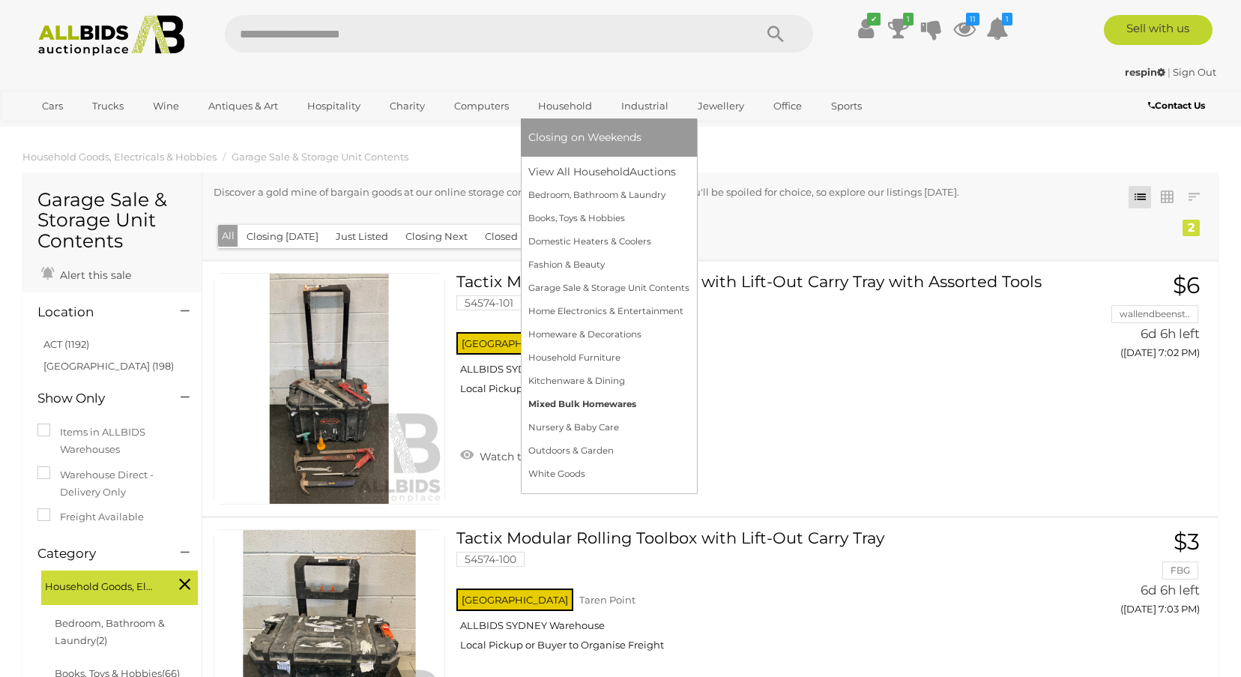
click at [563, 400] on link "Mixed Bulk Homewares" at bounding box center [608, 404] width 161 height 23
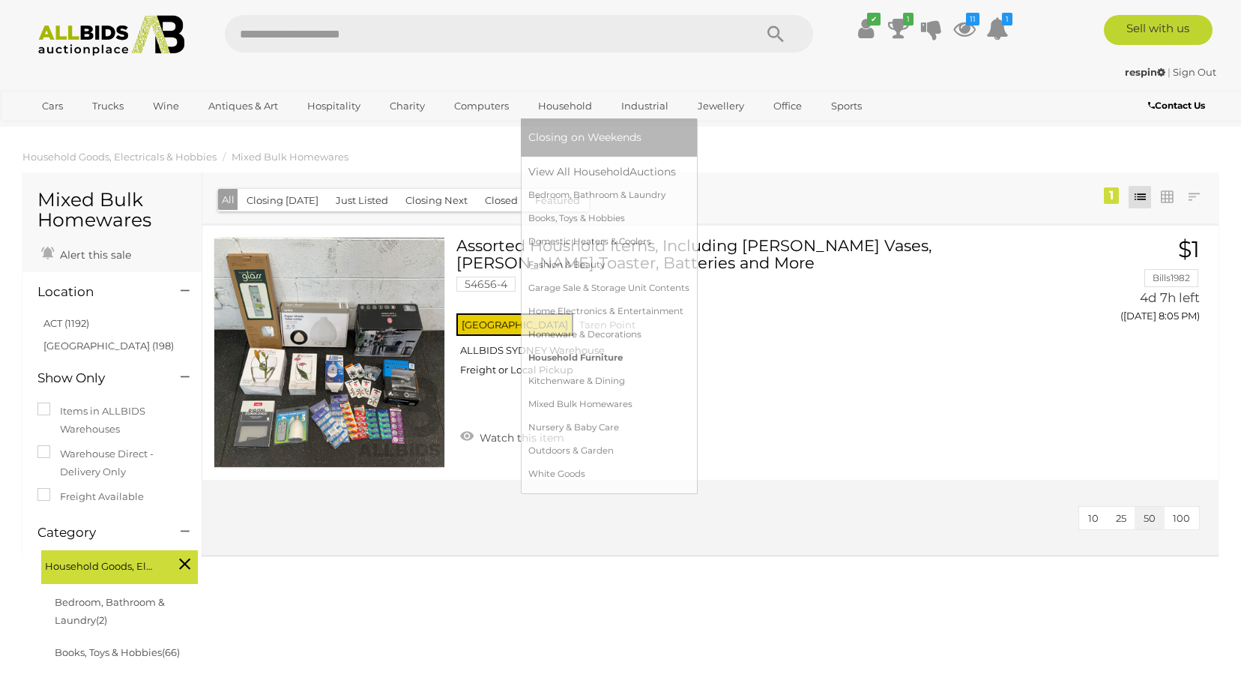
click at [567, 353] on link "Household Furniture" at bounding box center [608, 357] width 161 height 23
